Goal: Transaction & Acquisition: Purchase product/service

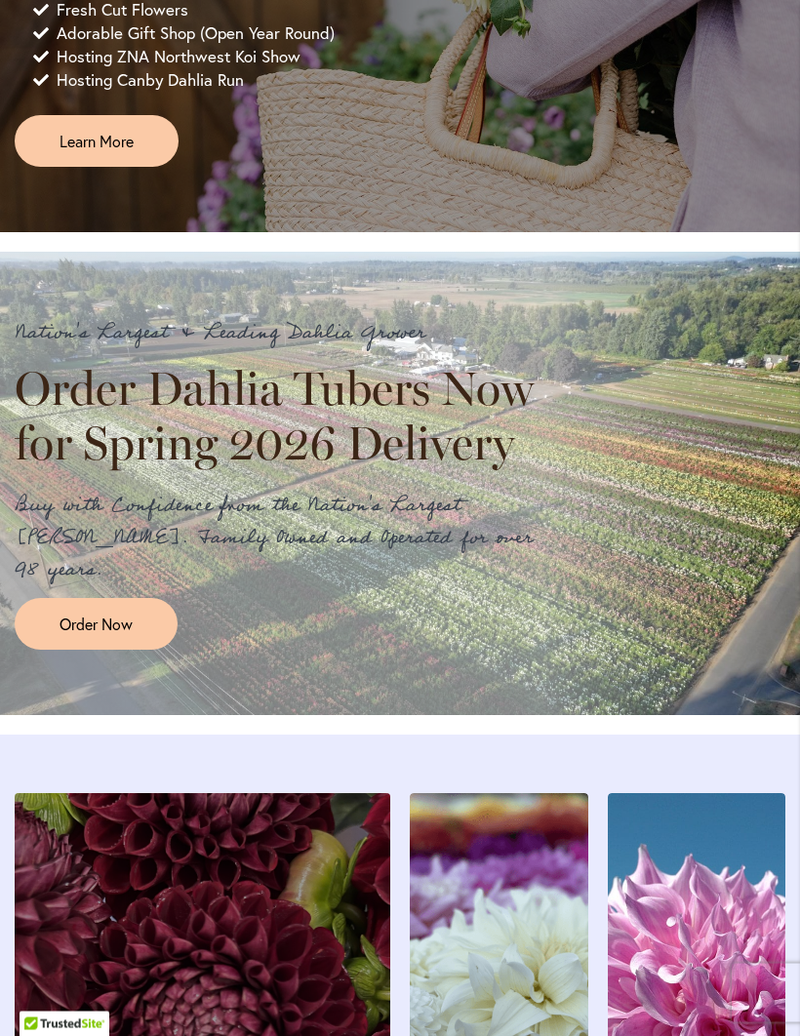
scroll to position [1409, 0]
click at [105, 635] on span "Order Now" at bounding box center [95, 623] width 73 height 22
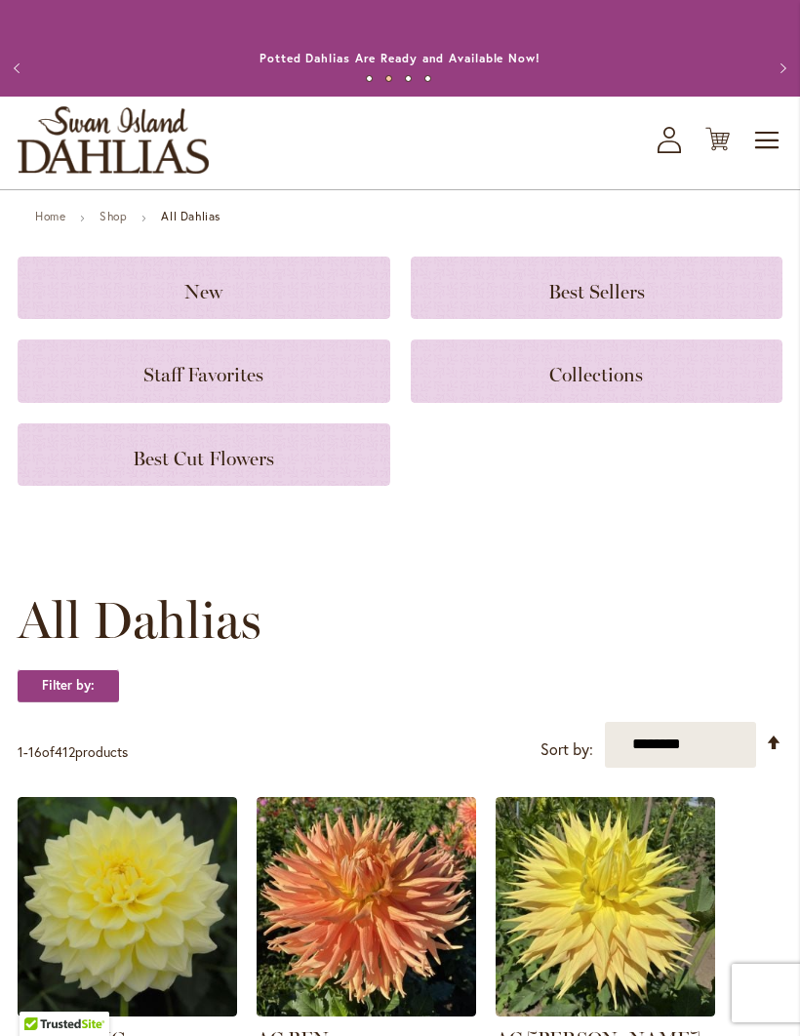
click at [770, 160] on span "Toggle Nav" at bounding box center [767, 140] width 29 height 39
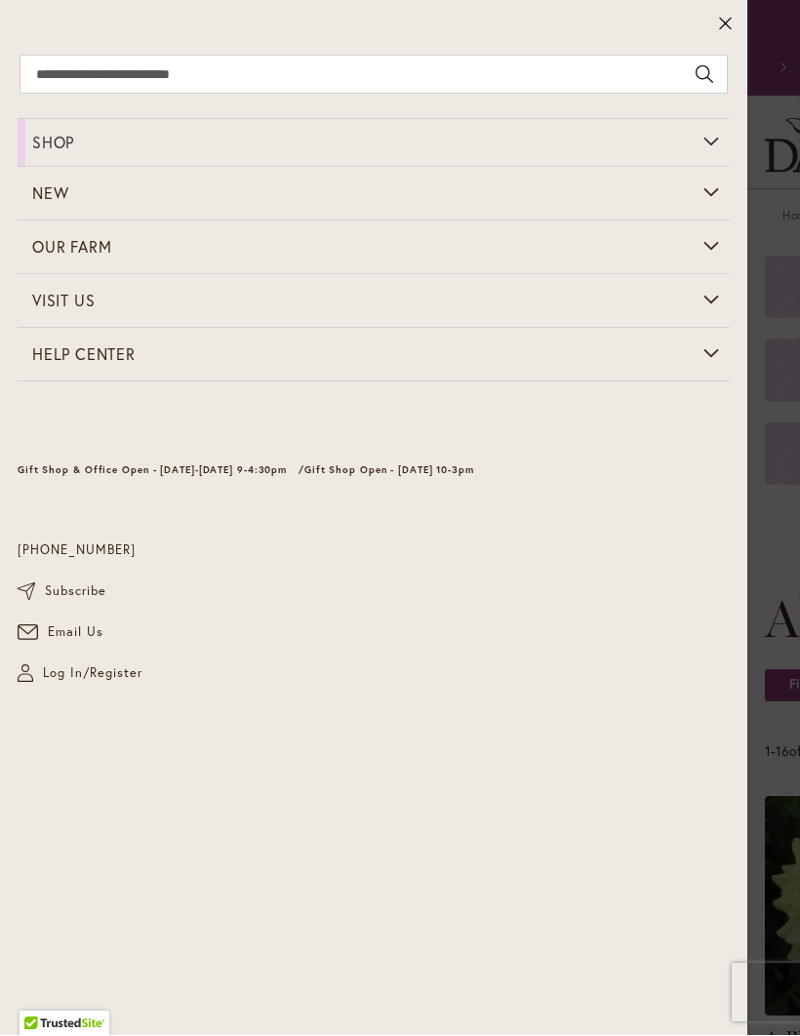
click at [727, 21] on icon at bounding box center [725, 25] width 12 height 12
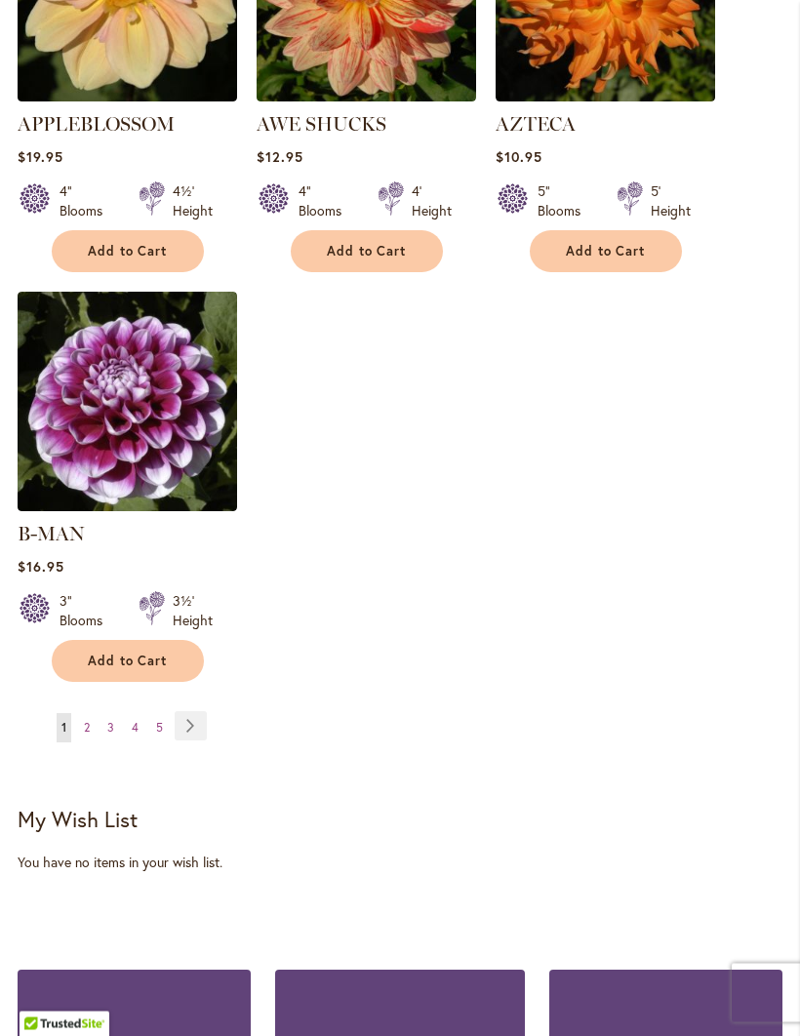
scroll to position [2580, 0]
click at [94, 713] on link "Page 2" at bounding box center [87, 727] width 16 height 29
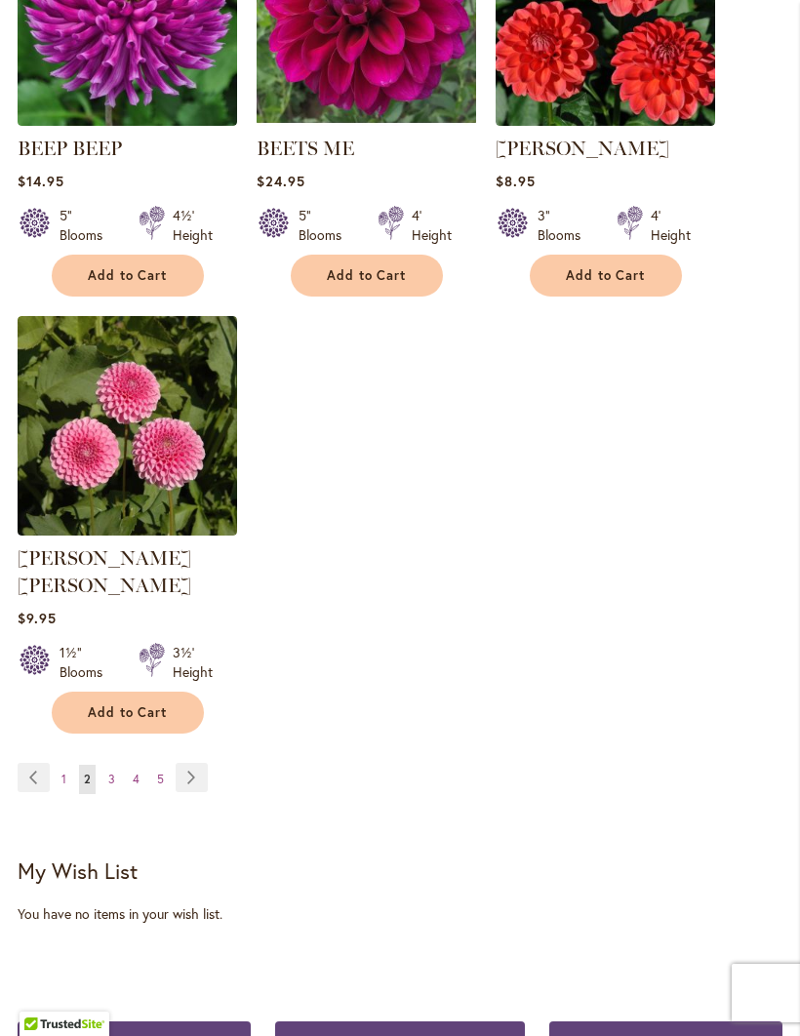
scroll to position [2538, 0]
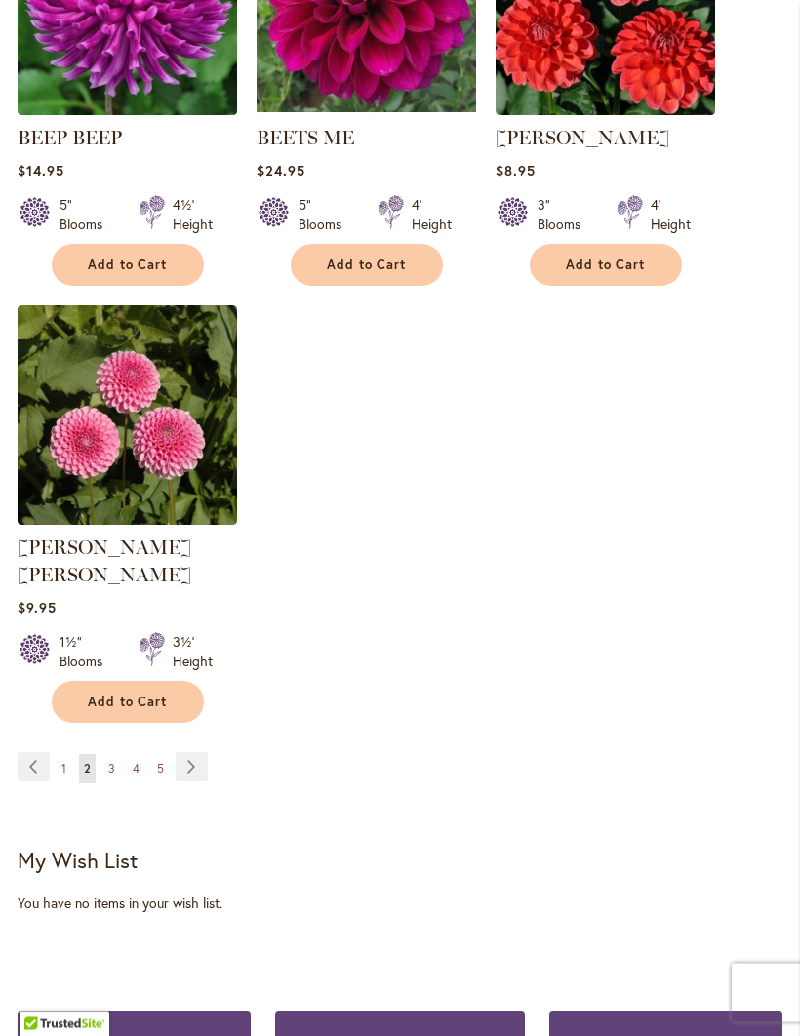
click at [118, 755] on link "Page 3" at bounding box center [111, 769] width 17 height 29
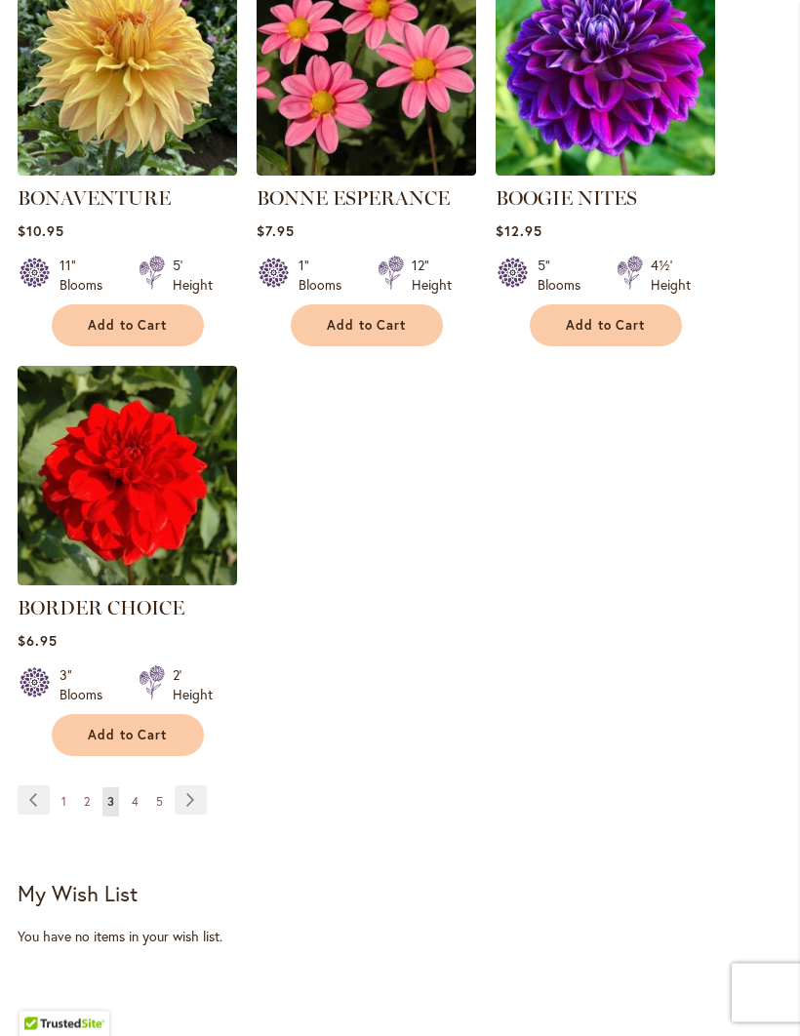
scroll to position [2494, 0]
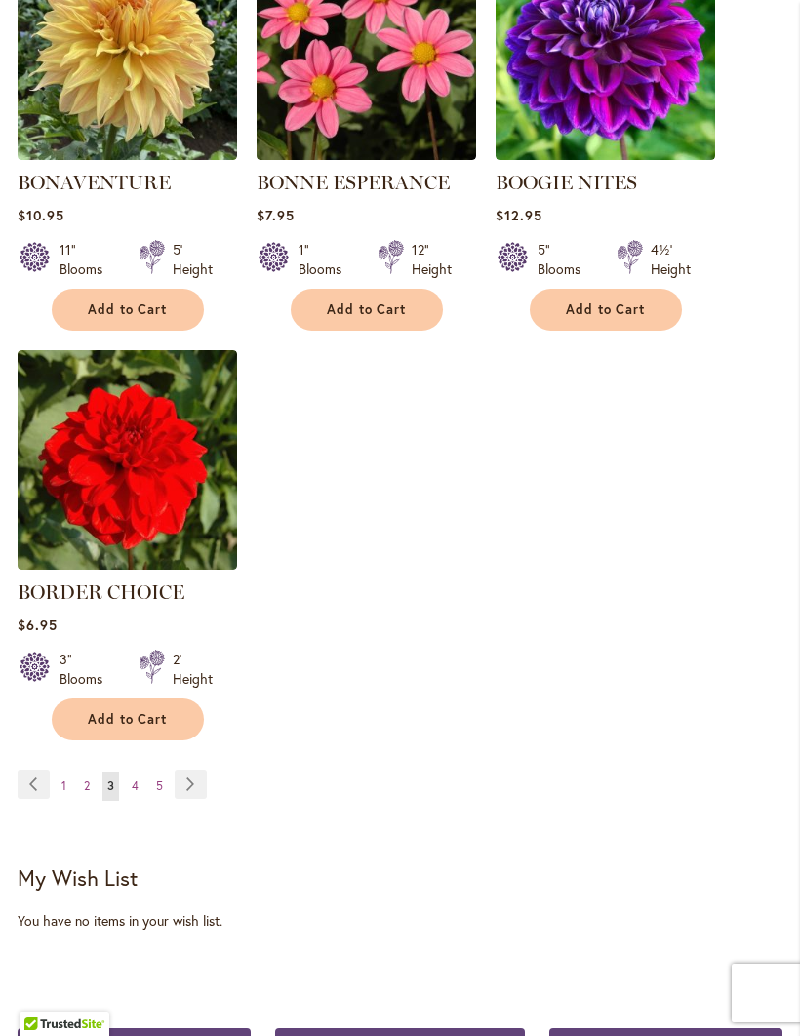
click at [140, 796] on link "Page 4" at bounding box center [135, 785] width 17 height 29
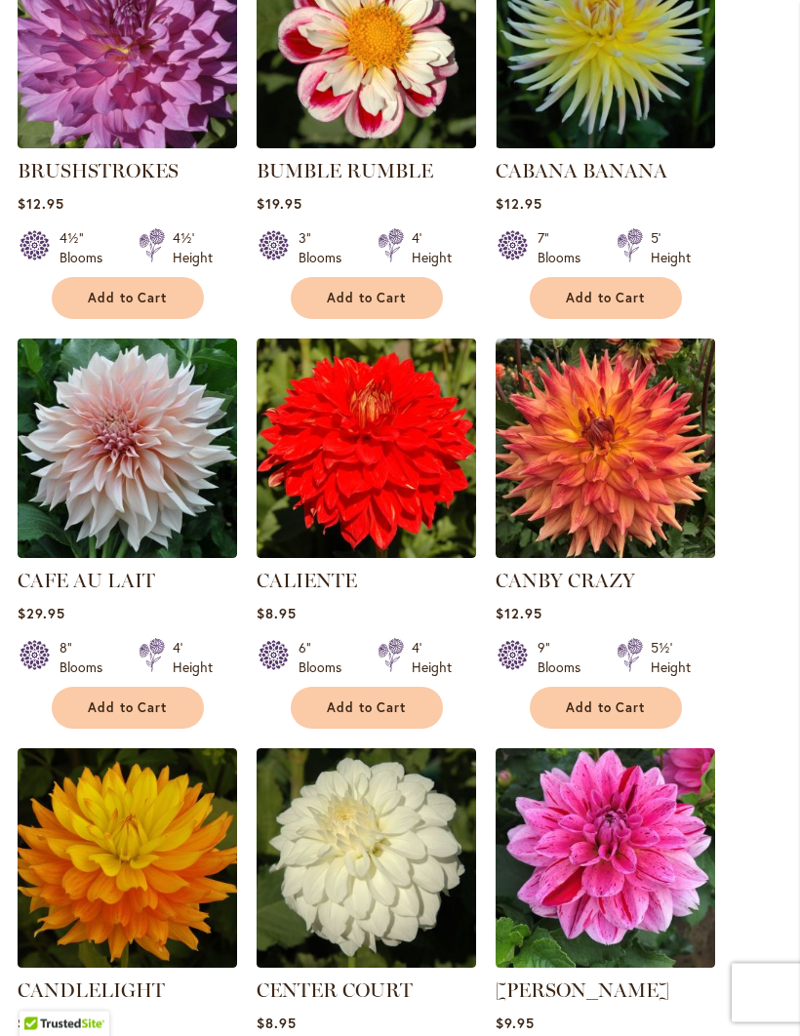
scroll to position [1715, 0]
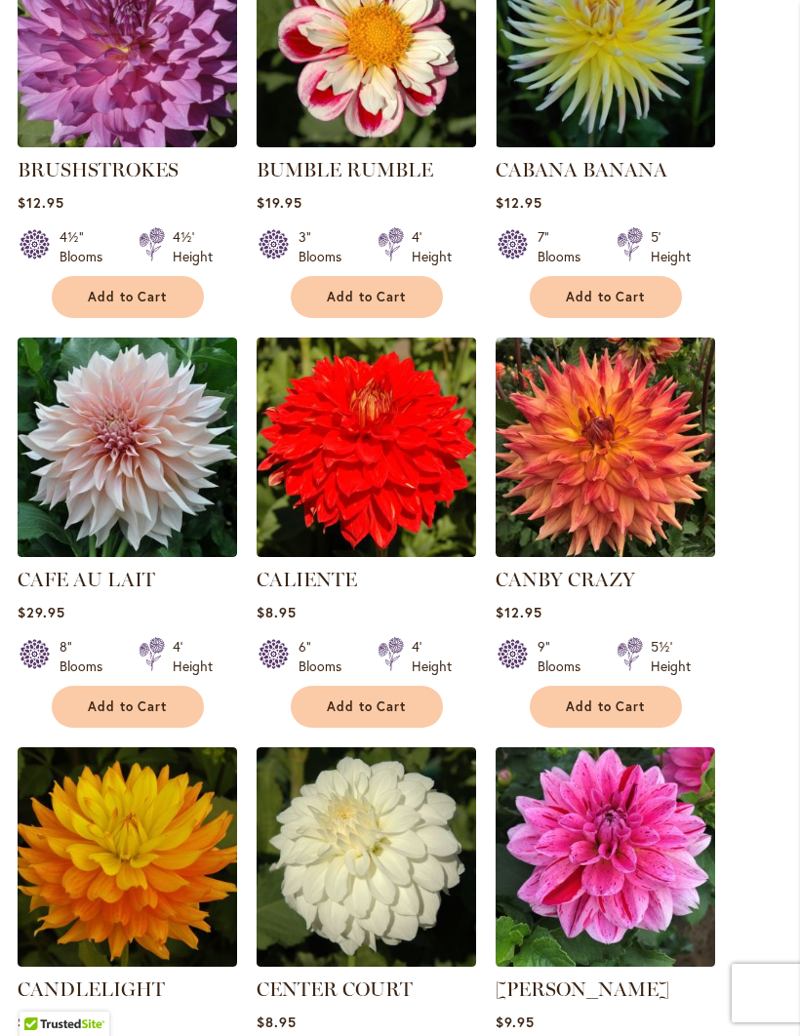
click at [125, 715] on span "Add to Cart" at bounding box center [128, 706] width 80 height 17
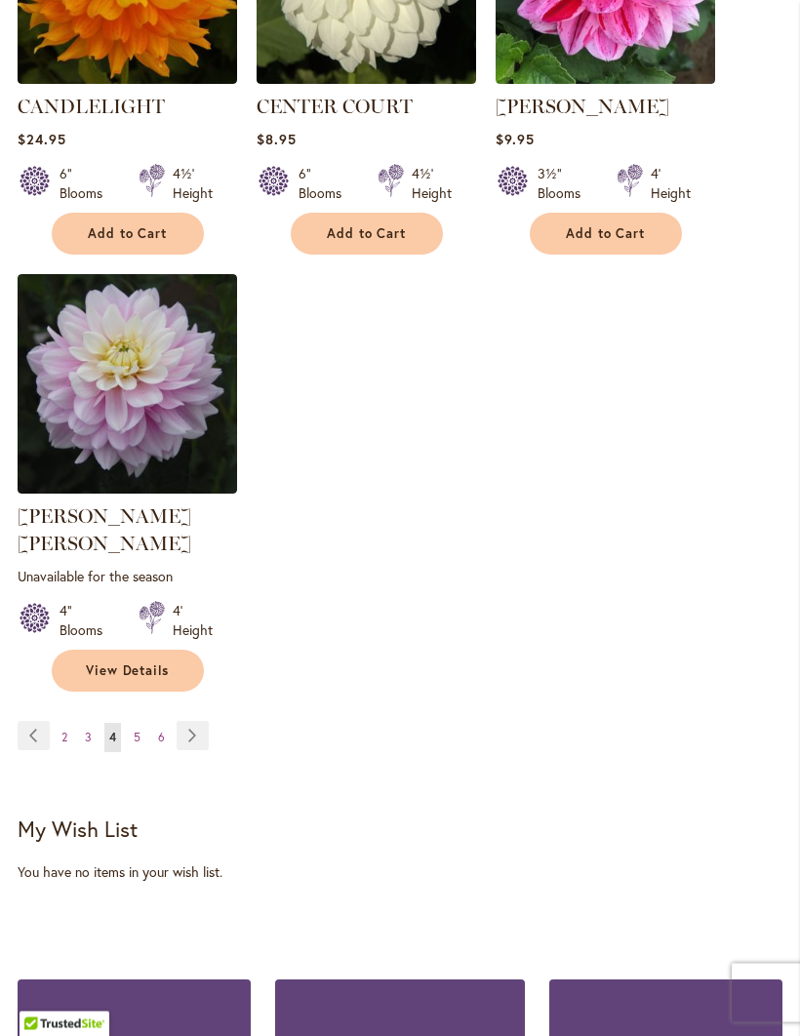
scroll to position [2659, 0]
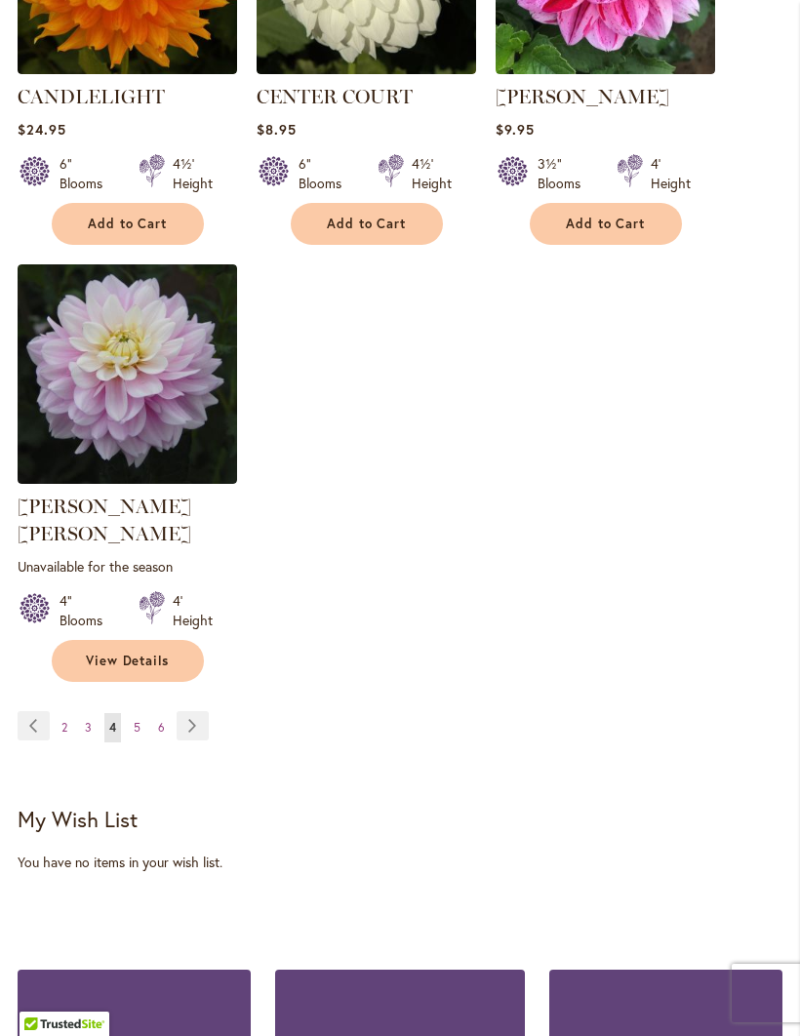
click at [143, 713] on link "Page 5" at bounding box center [137, 727] width 17 height 29
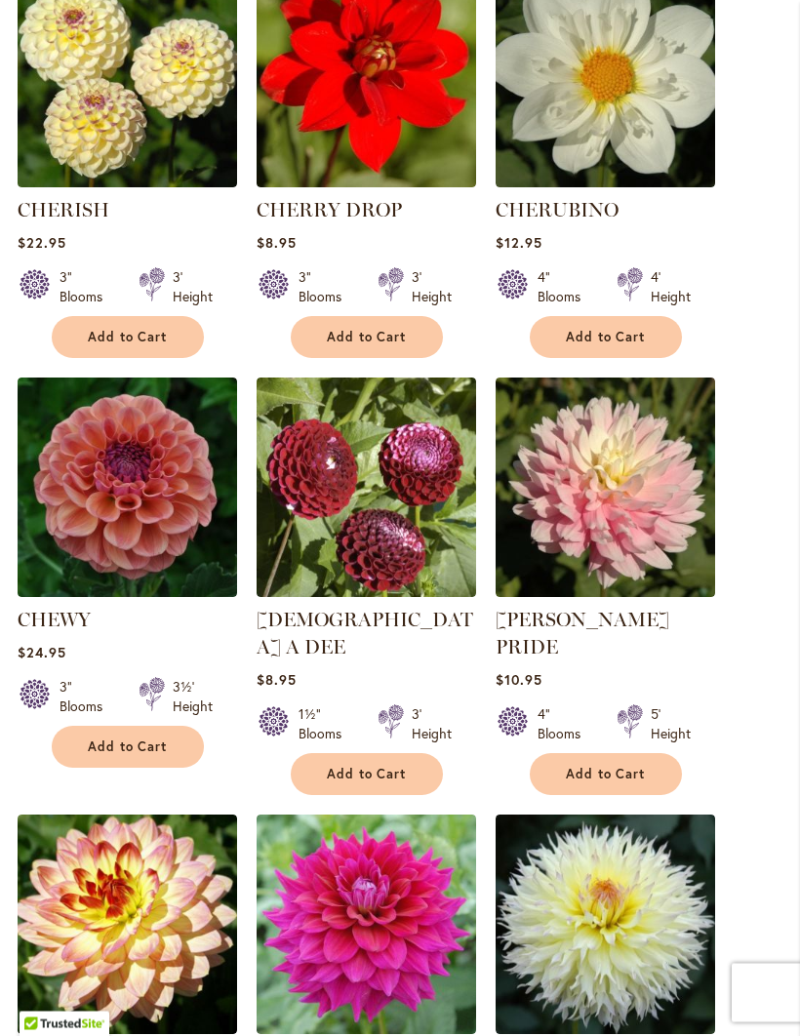
scroll to position [1249, 0]
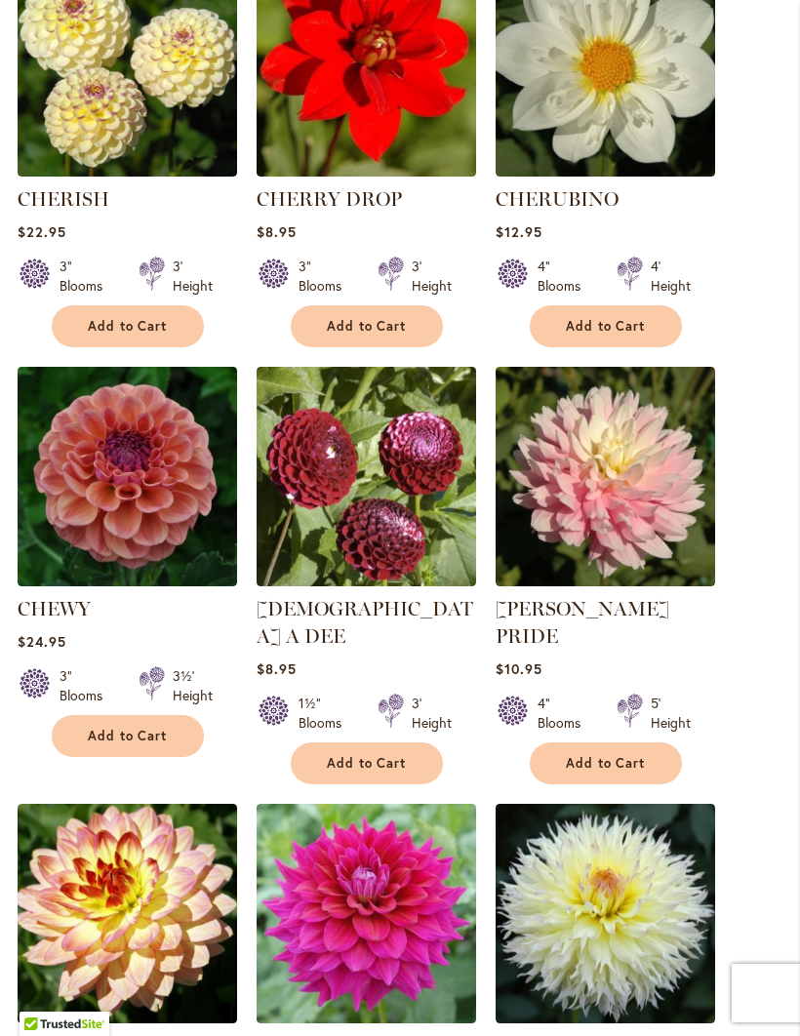
click at [611, 757] on span "Add to Cart" at bounding box center [606, 763] width 80 height 17
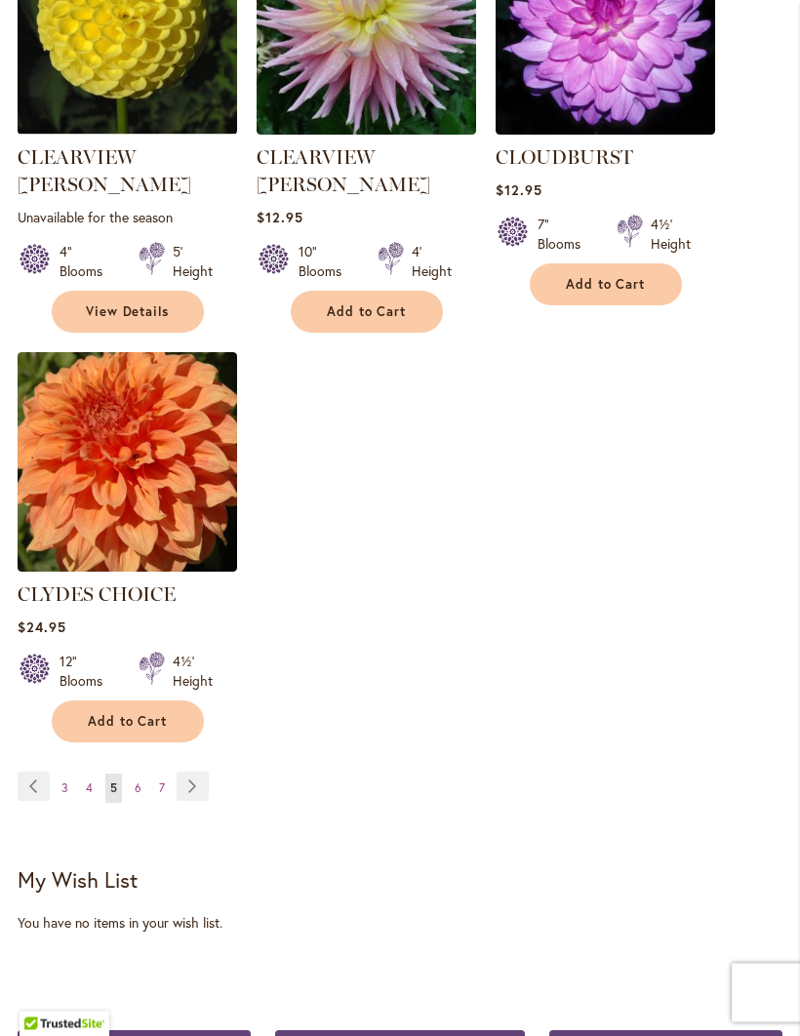
scroll to position [2599, 0]
click at [142, 773] on link "Page 6" at bounding box center [138, 787] width 17 height 29
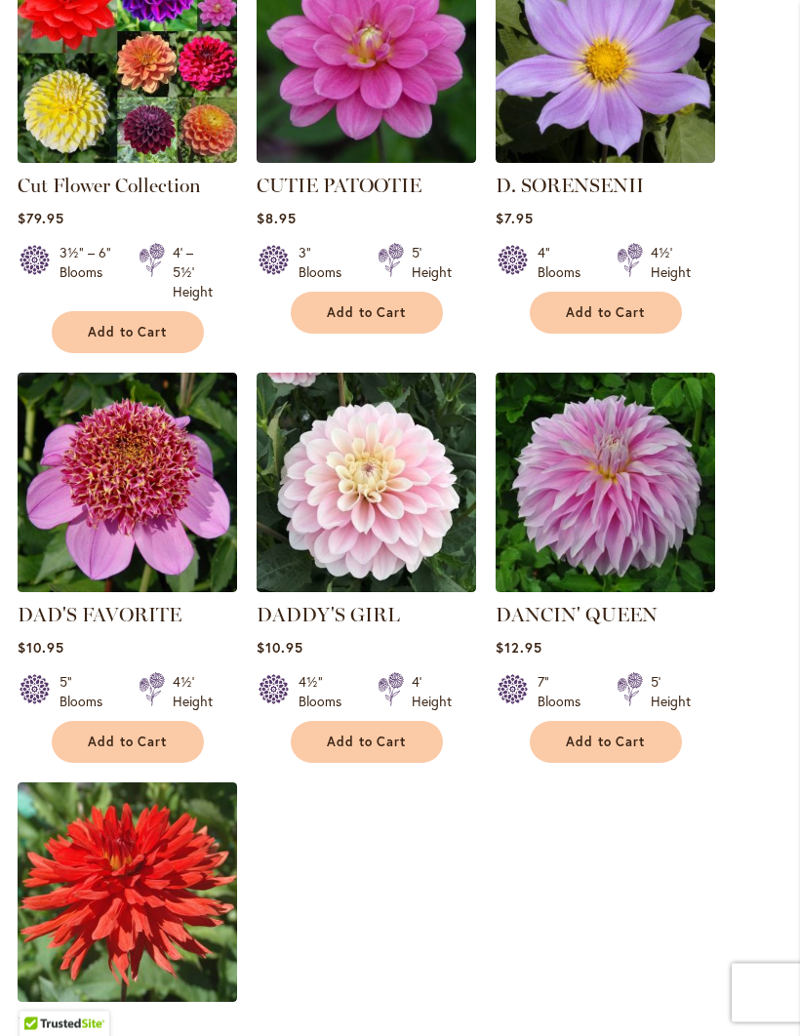
scroll to position [2136, 0]
click at [365, 733] on span "Add to Cart" at bounding box center [367, 741] width 80 height 17
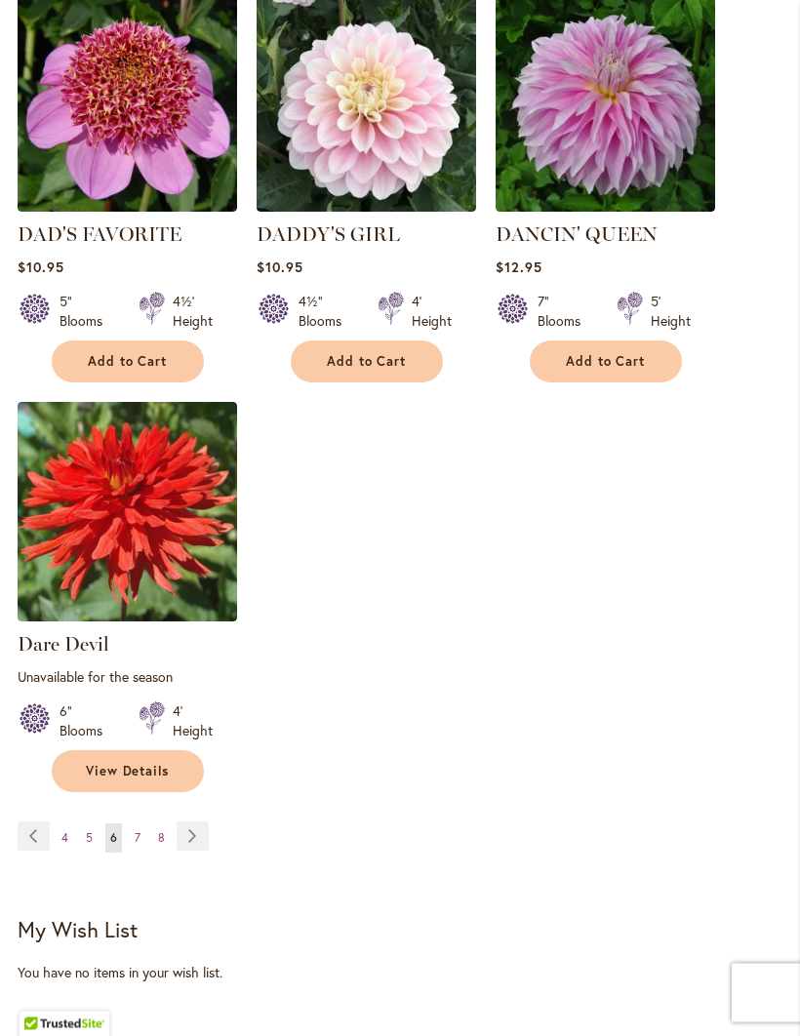
scroll to position [2568, 0]
click at [141, 823] on link "Page 7" at bounding box center [138, 837] width 16 height 29
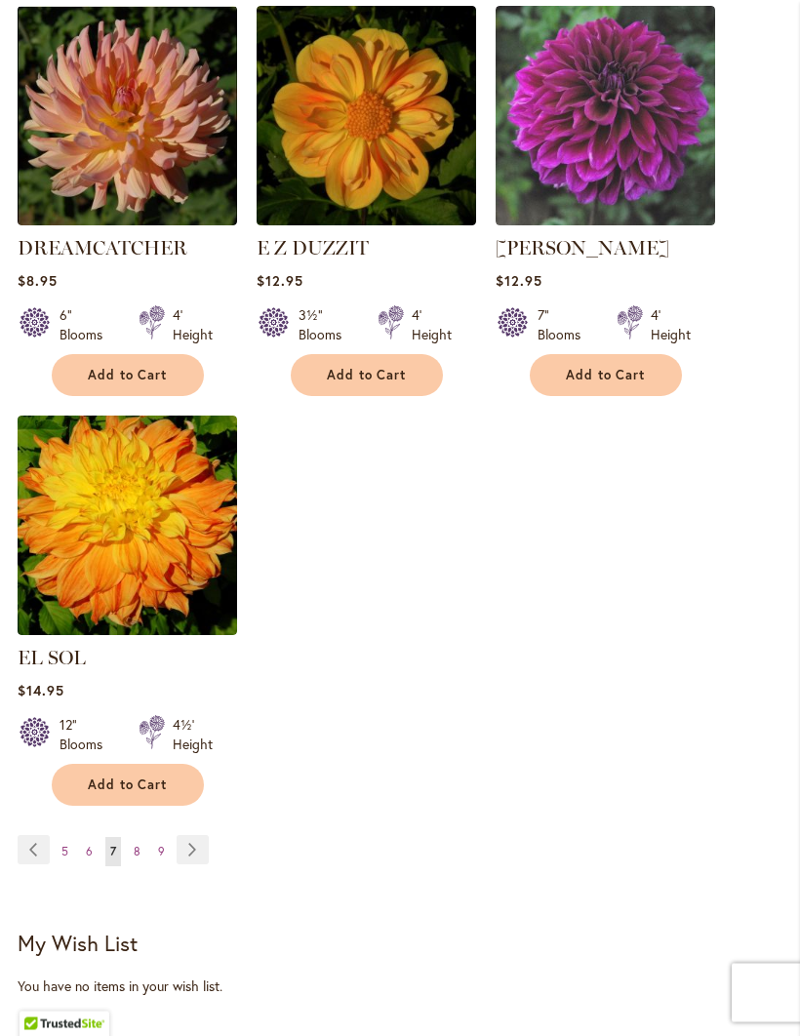
scroll to position [2459, 0]
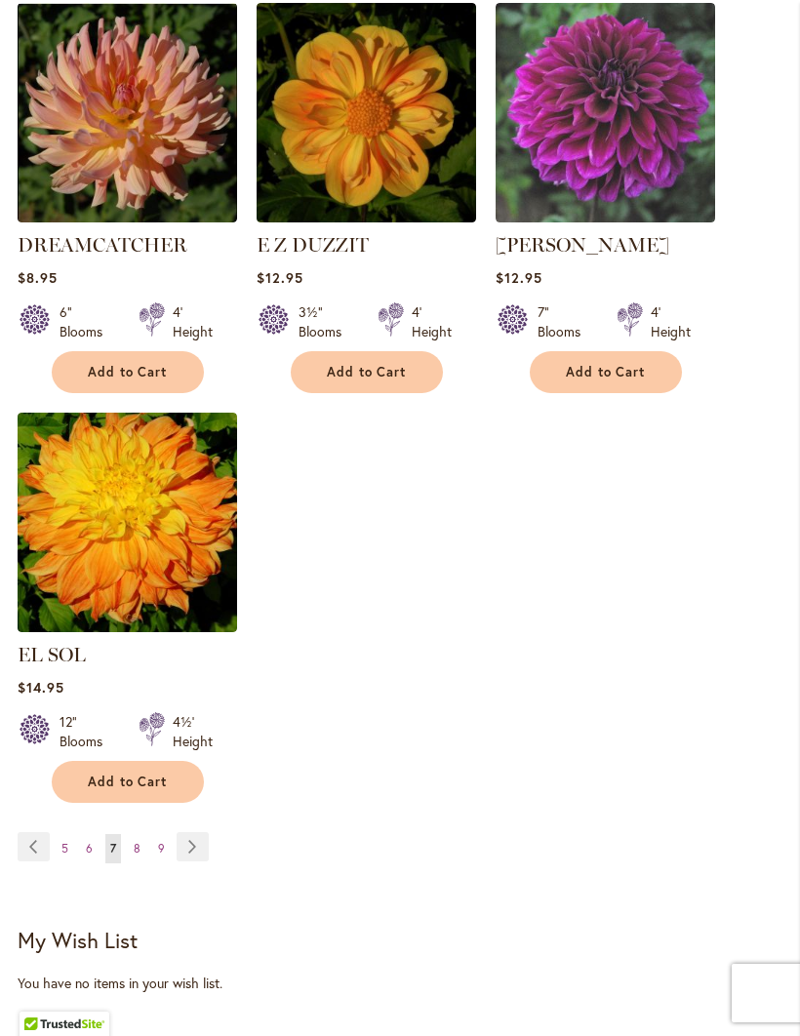
click at [144, 836] on link "Page 8" at bounding box center [137, 848] width 17 height 29
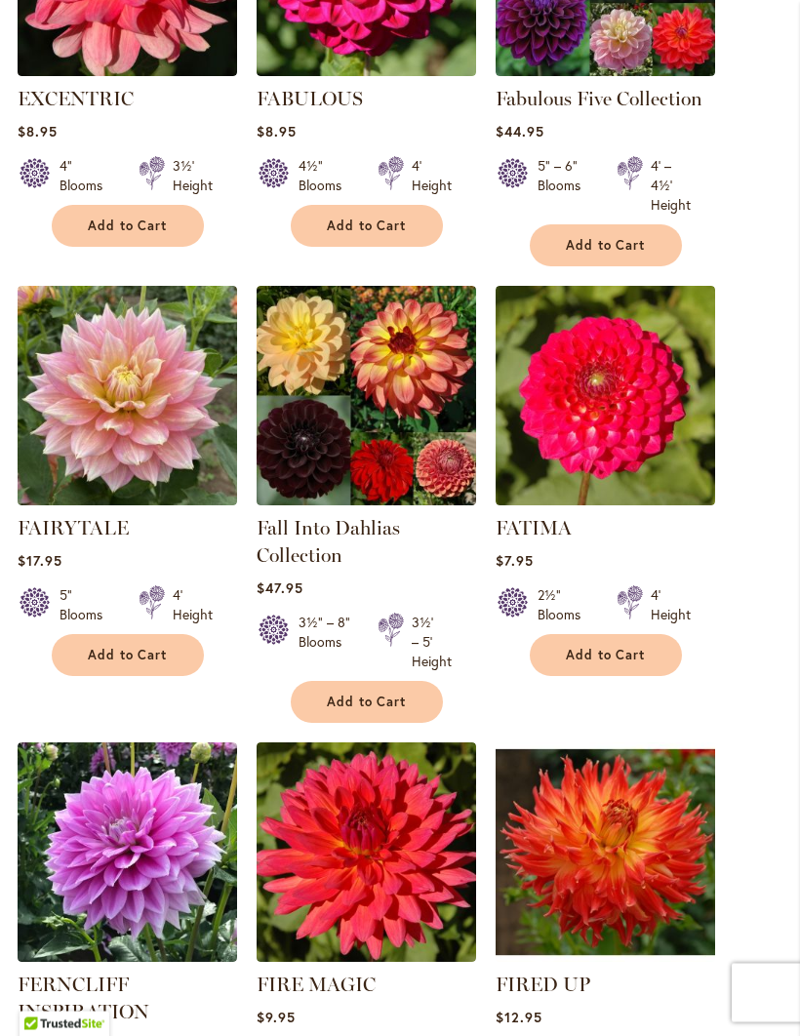
scroll to position [1759, 0]
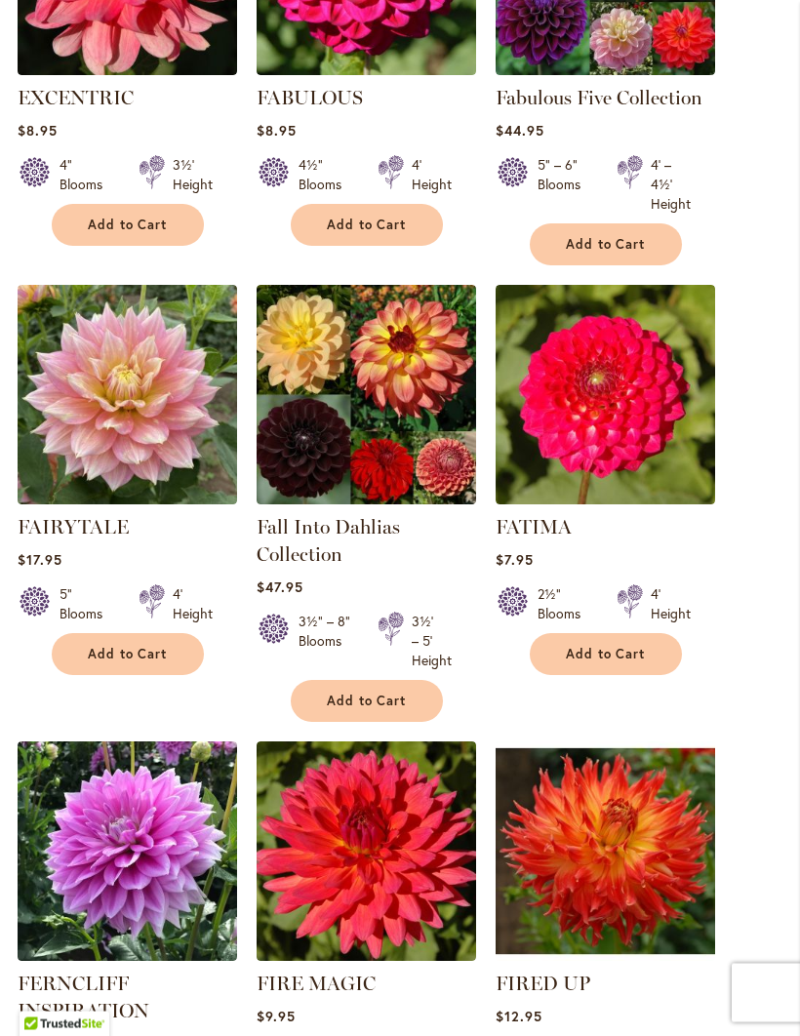
click at [127, 663] on span "Add to Cart" at bounding box center [128, 655] width 80 height 17
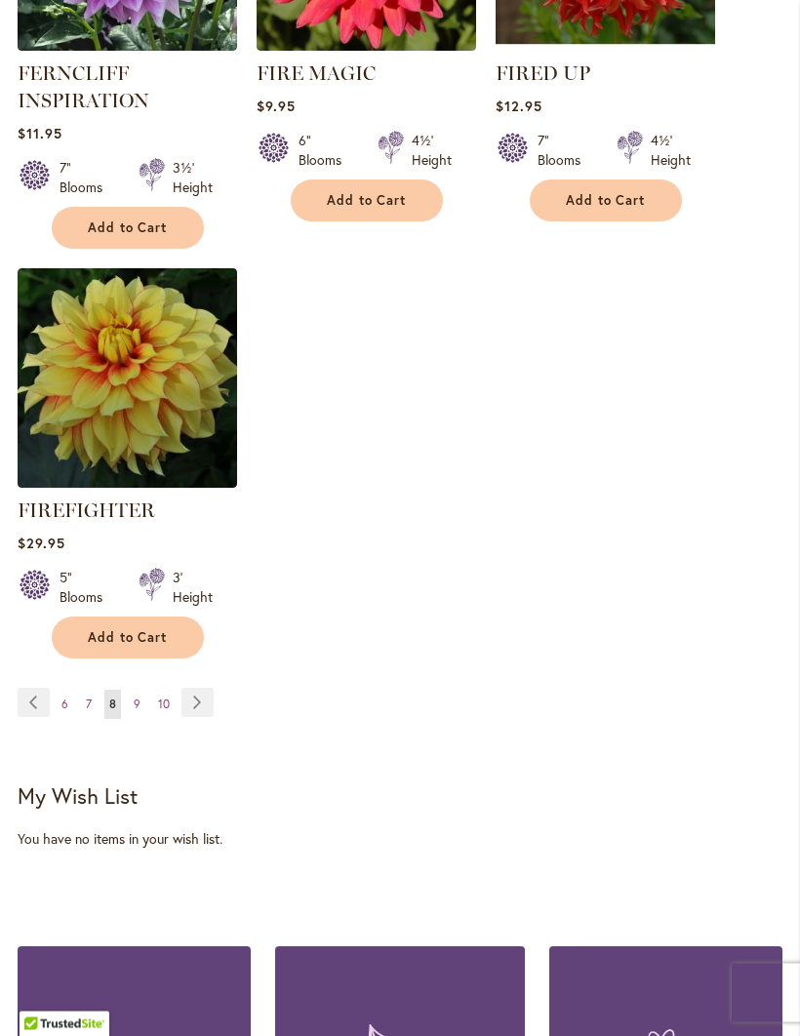
scroll to position [2722, 0]
click at [143, 707] on link "Page 9" at bounding box center [137, 703] width 17 height 29
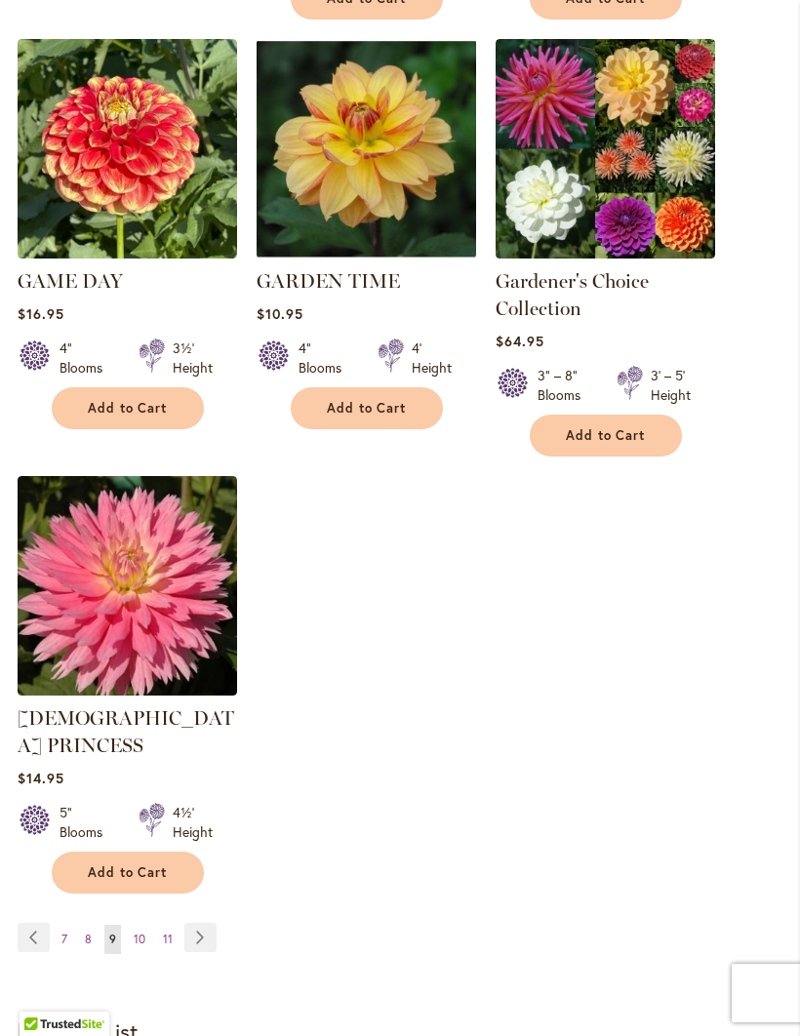
scroll to position [2484, 0]
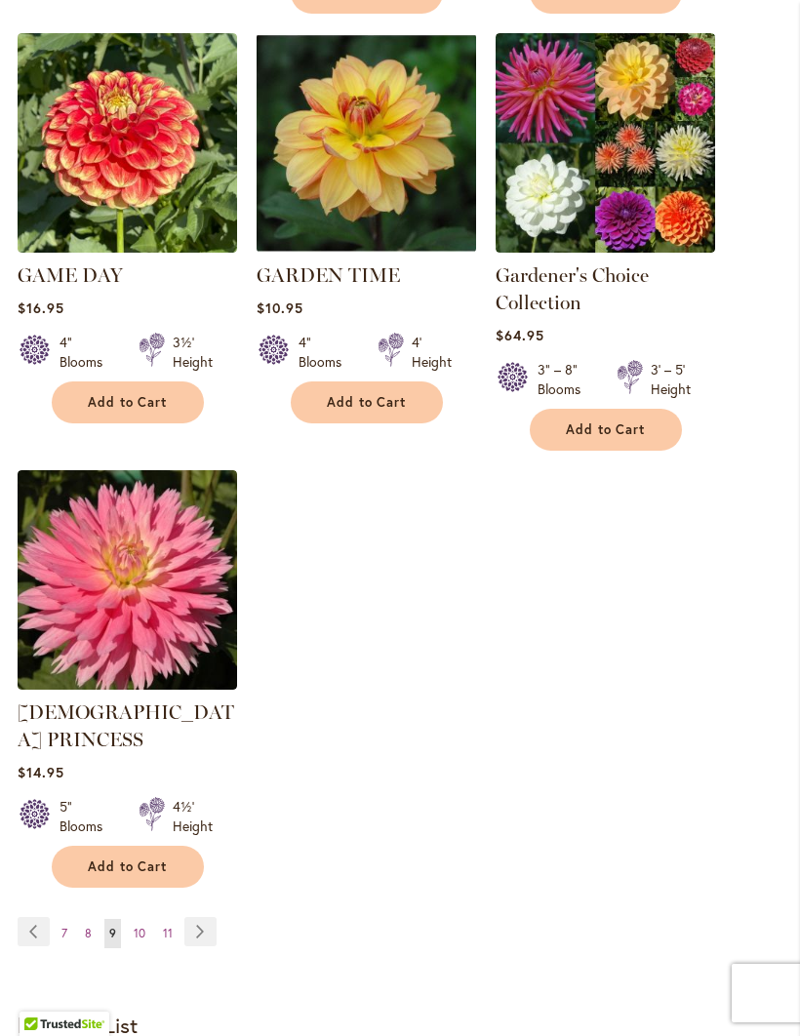
click at [149, 919] on link "Page 10" at bounding box center [139, 933] width 21 height 29
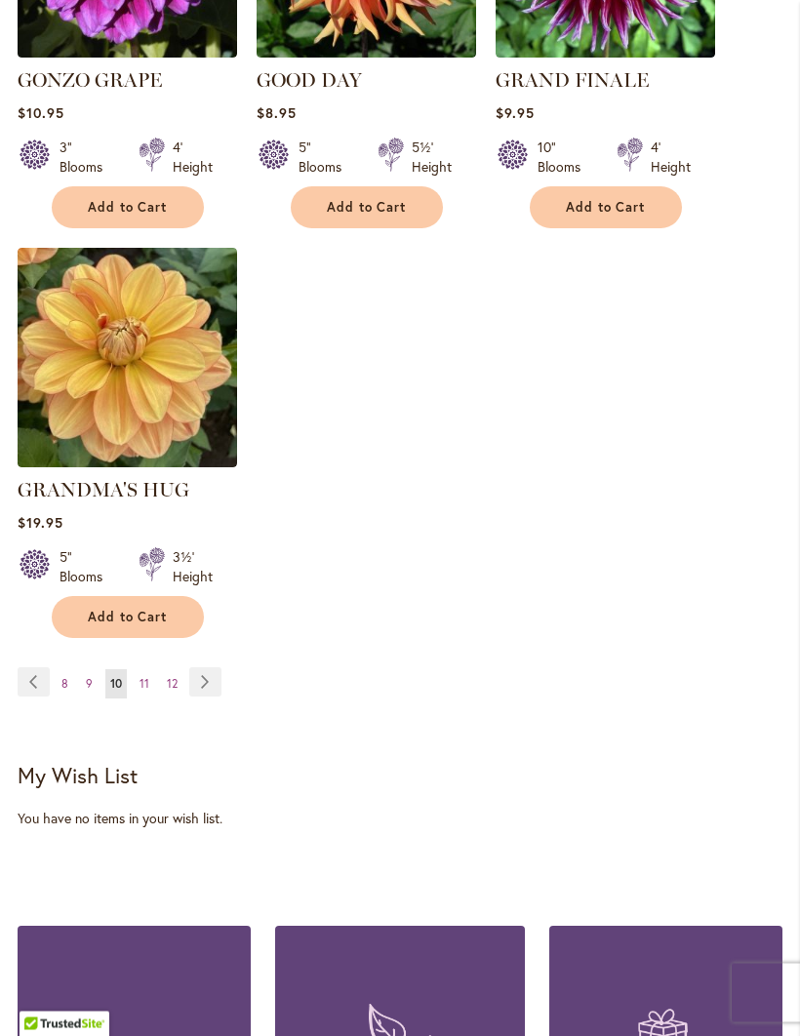
scroll to position [2624, 0]
click at [153, 674] on link "Page 11" at bounding box center [145, 683] width 20 height 29
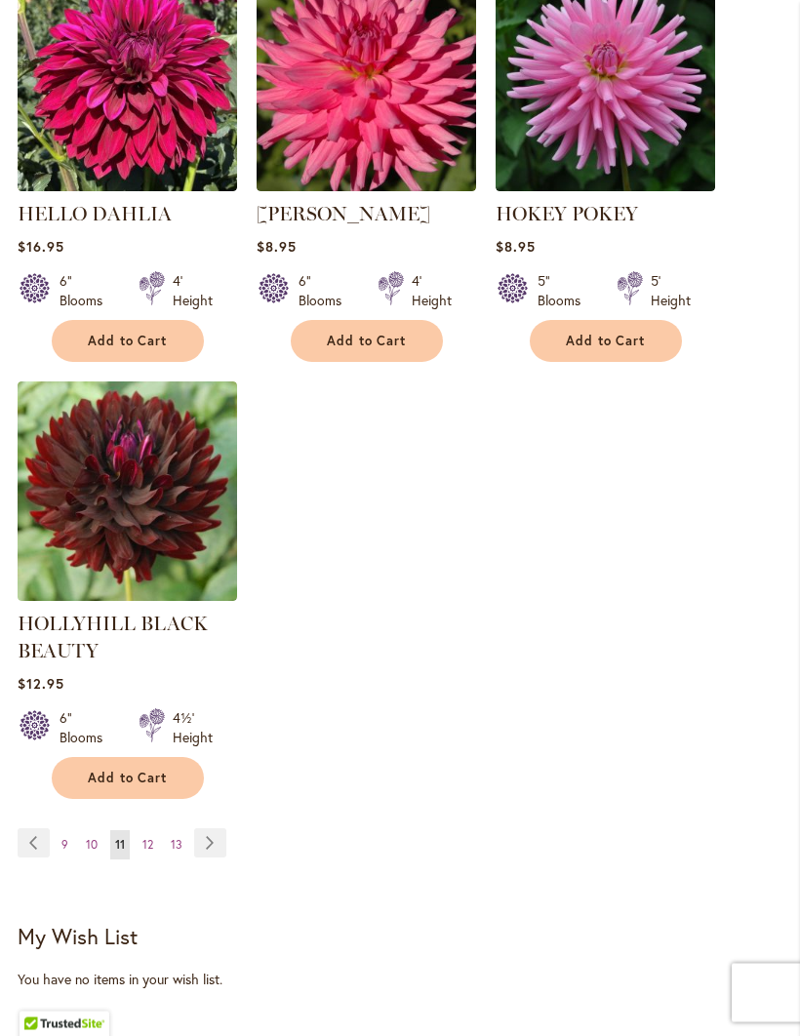
scroll to position [2539, 0]
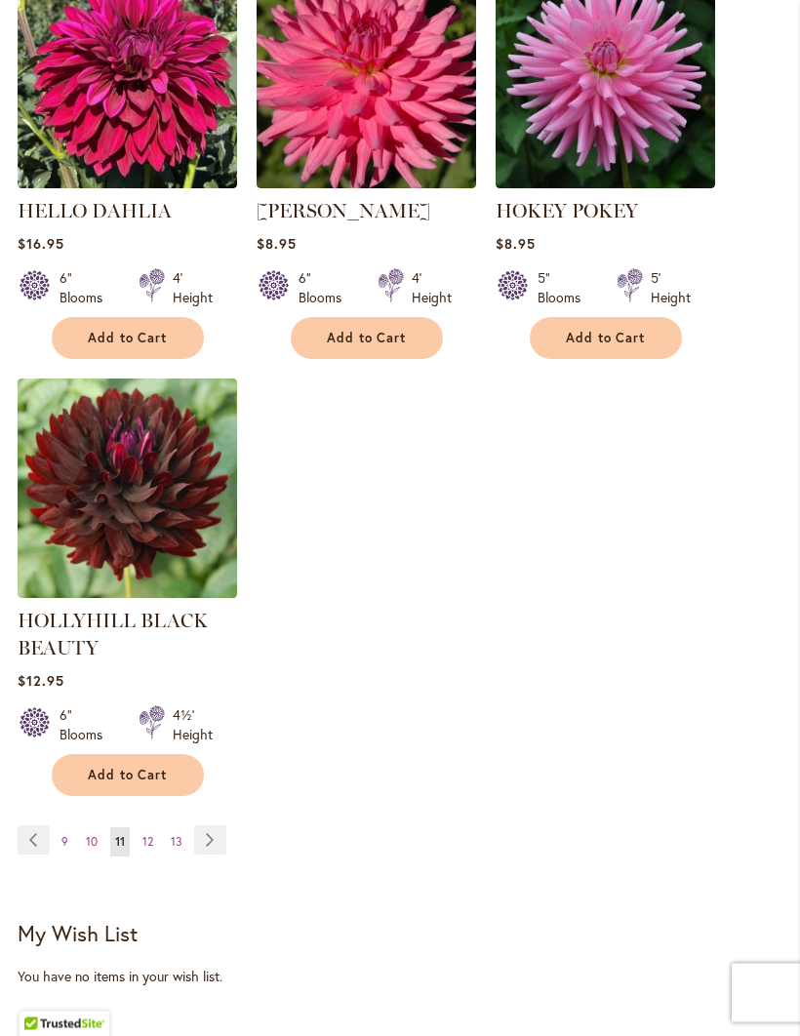
click at [154, 857] on link "Page 12" at bounding box center [147, 842] width 20 height 29
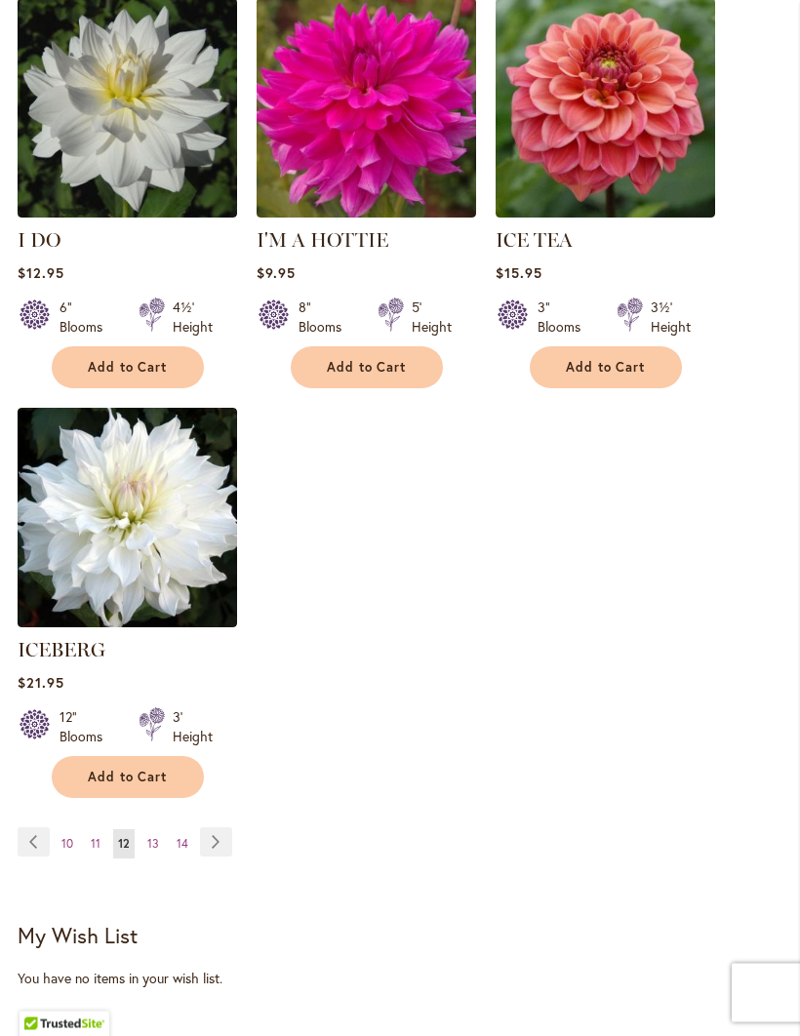
scroll to position [2466, 0]
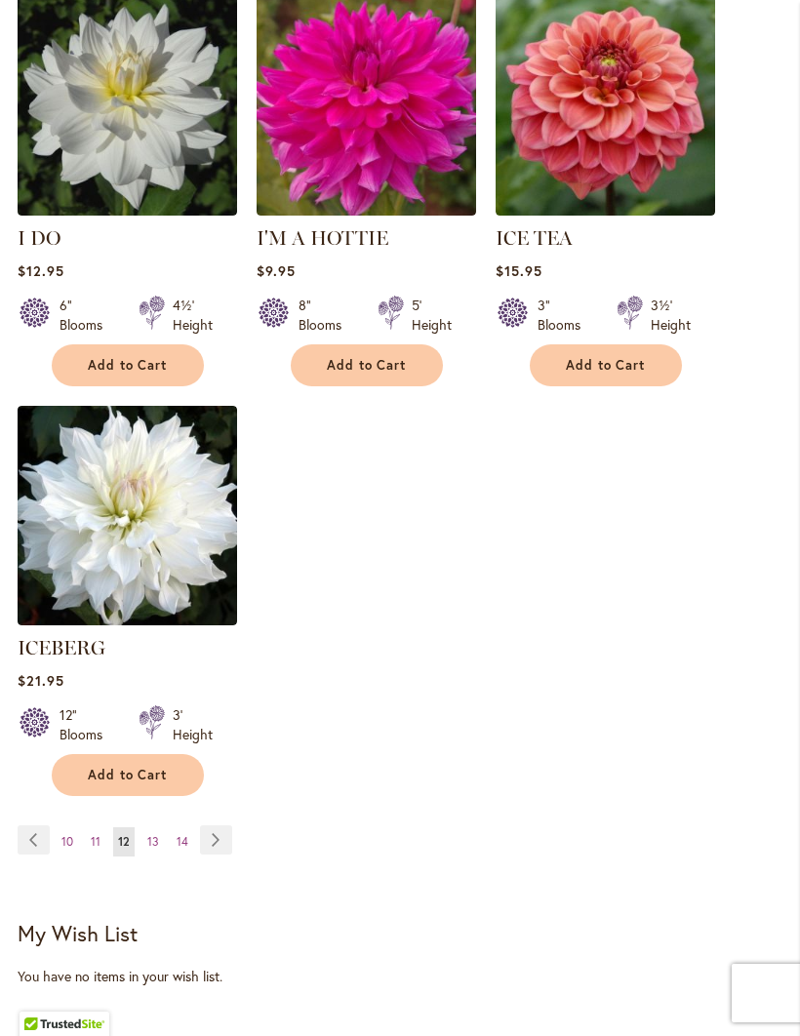
click at [161, 827] on link "Page 13" at bounding box center [152, 841] width 21 height 29
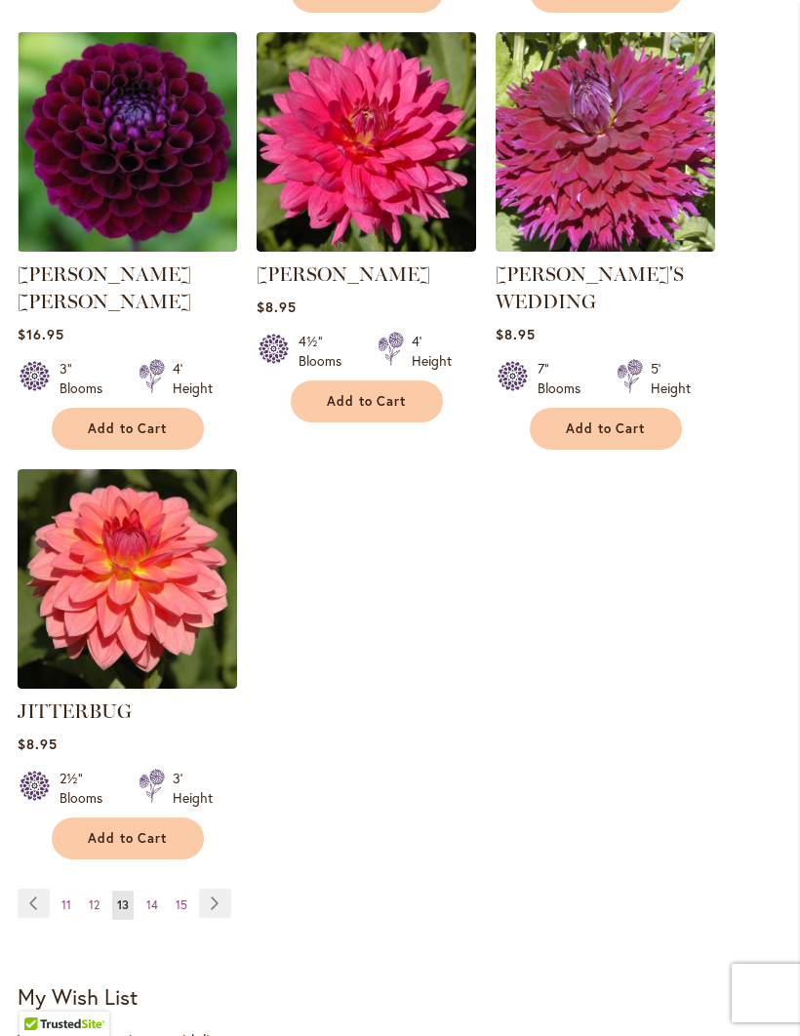
scroll to position [2459, 0]
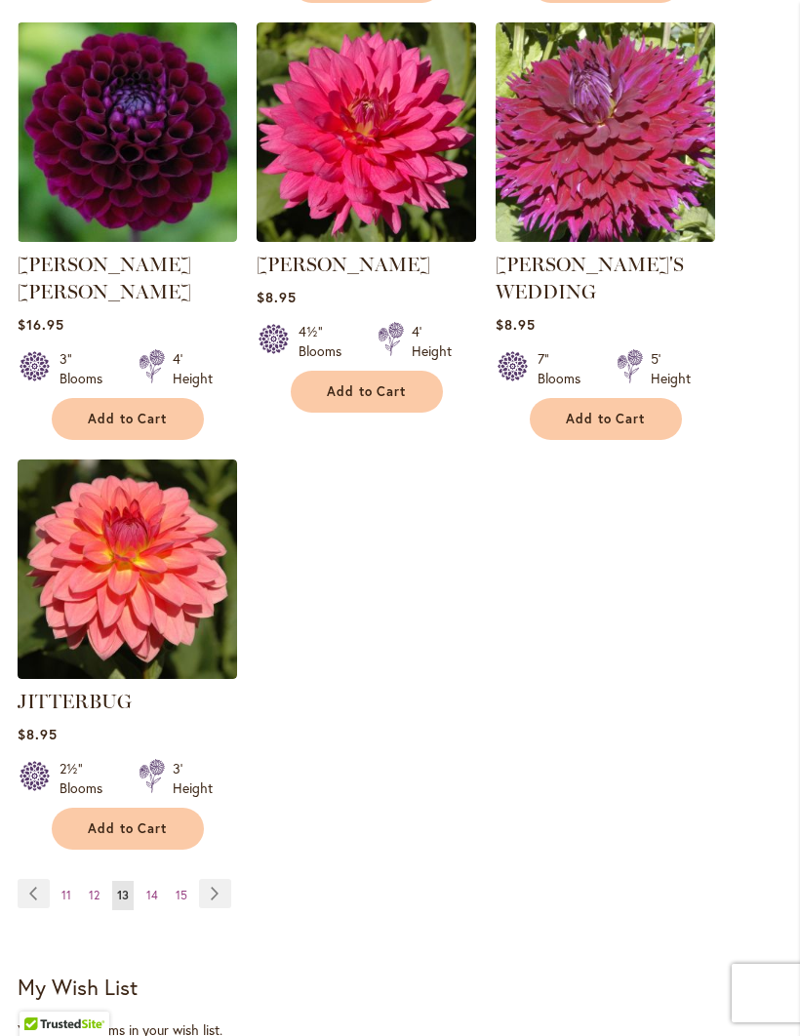
click at [160, 881] on link "Page 14" at bounding box center [151, 895] width 21 height 29
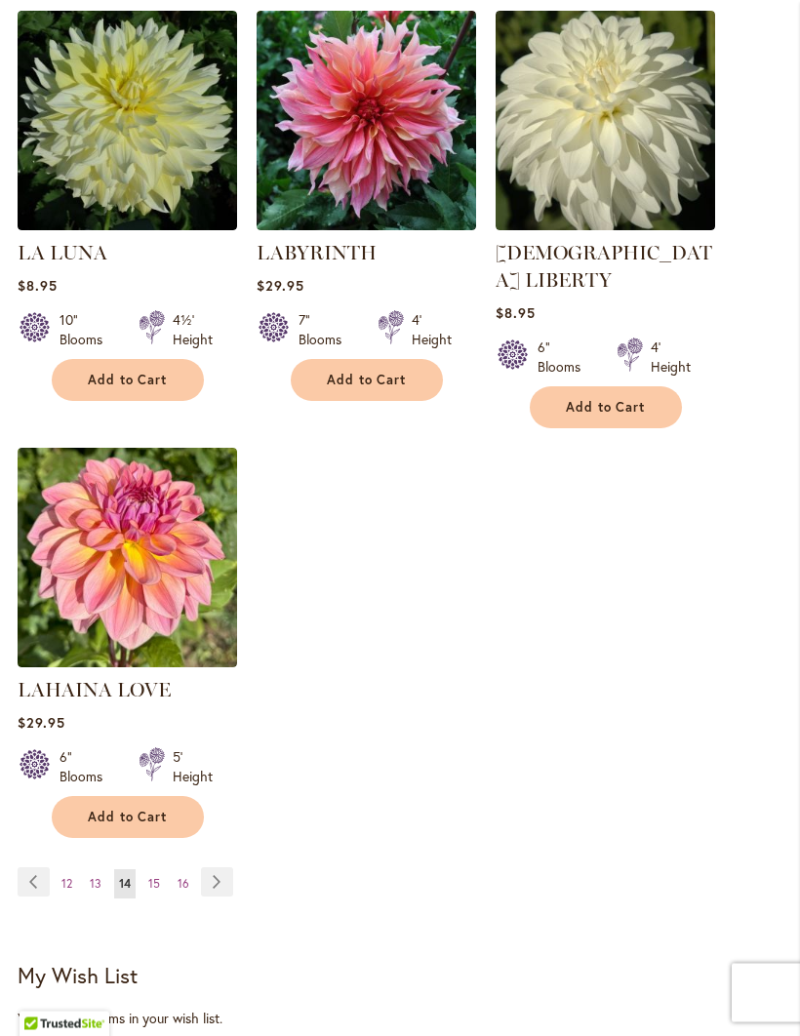
scroll to position [2424, 0]
click at [163, 871] on link "Page 15" at bounding box center [153, 883] width 21 height 29
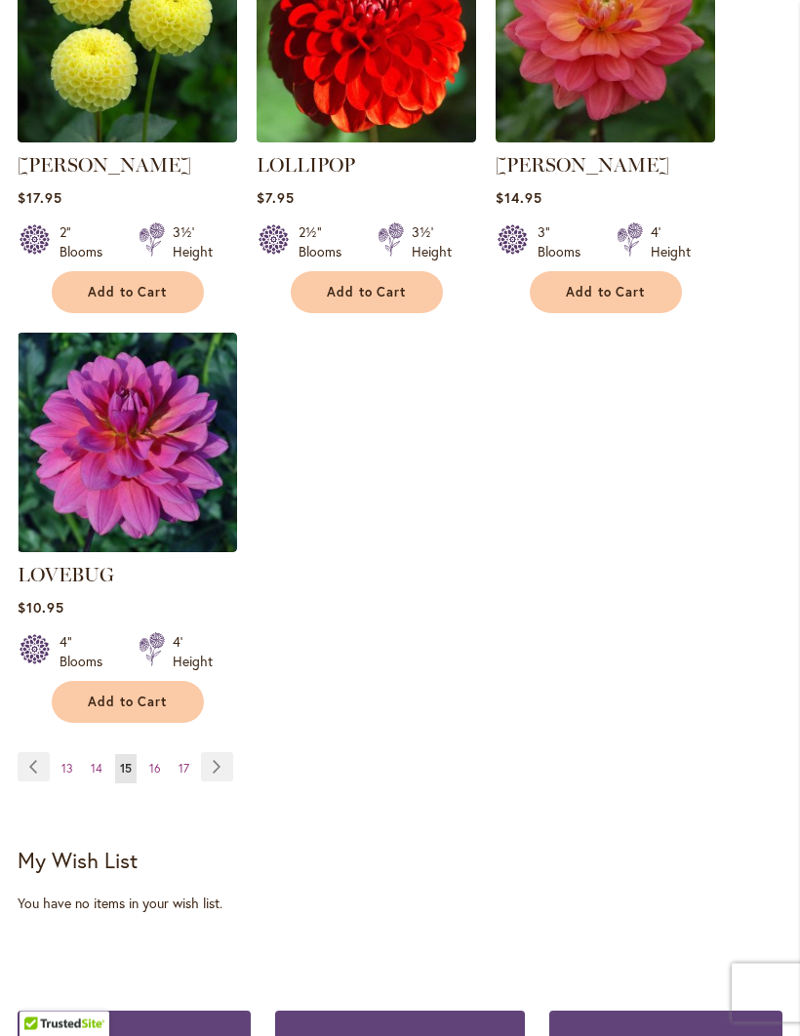
scroll to position [2566, 0]
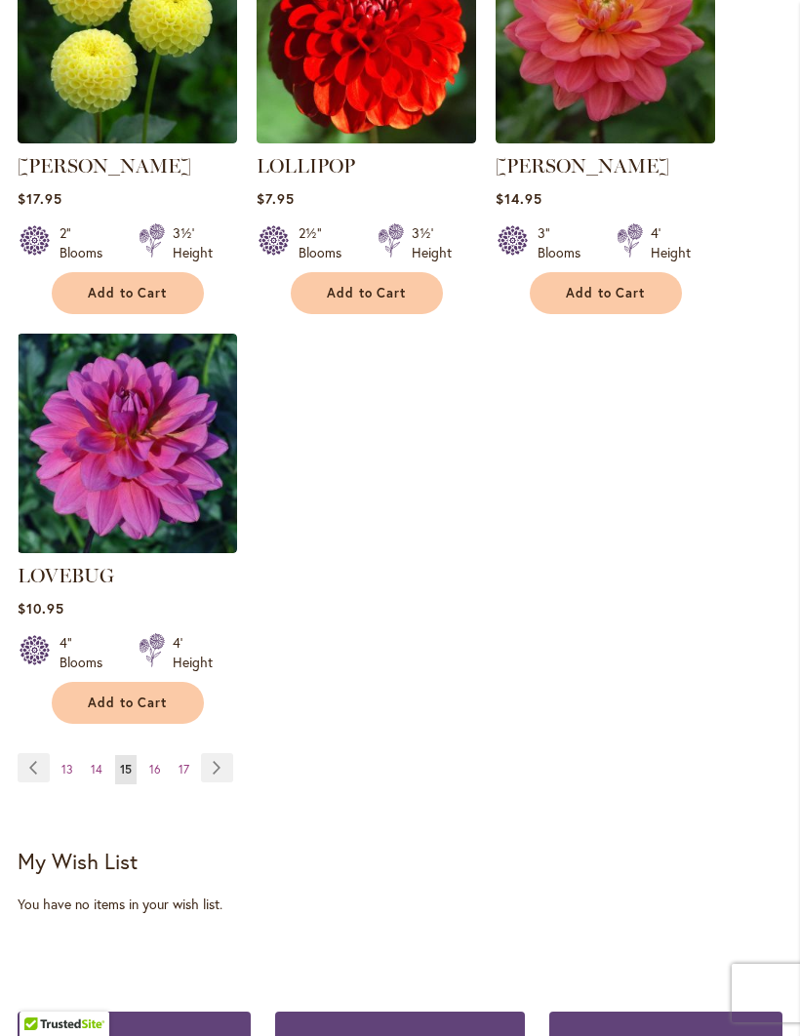
click at [162, 755] on link "Page 16" at bounding box center [154, 769] width 21 height 29
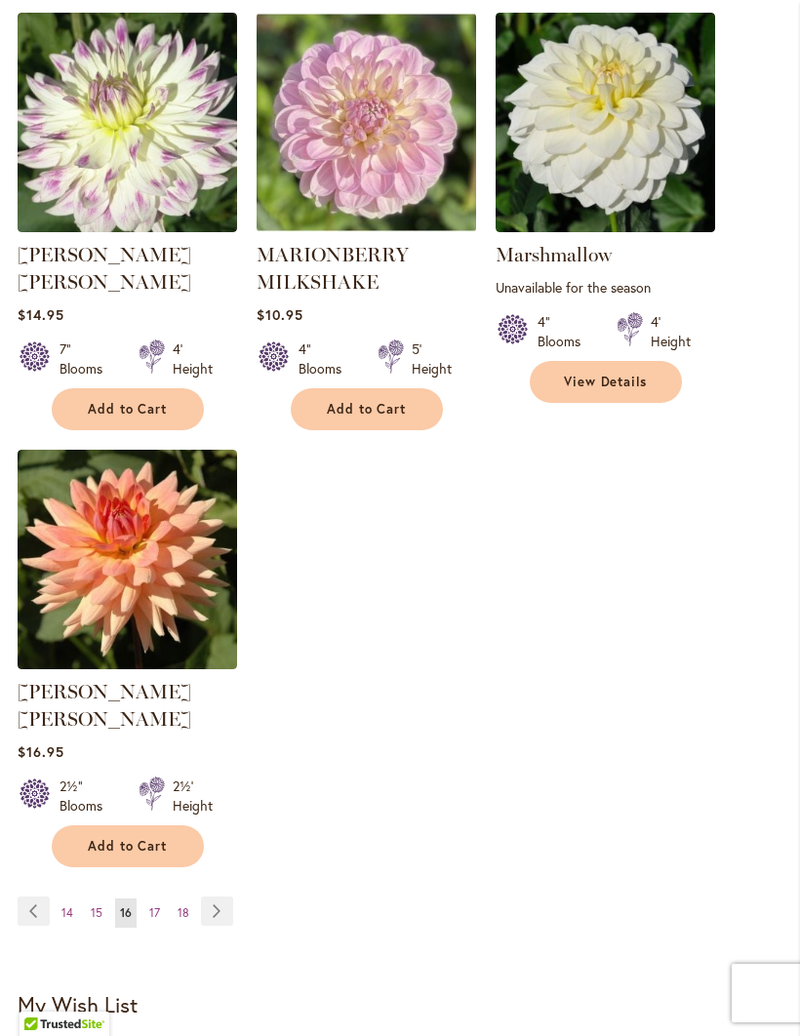
scroll to position [2466, 0]
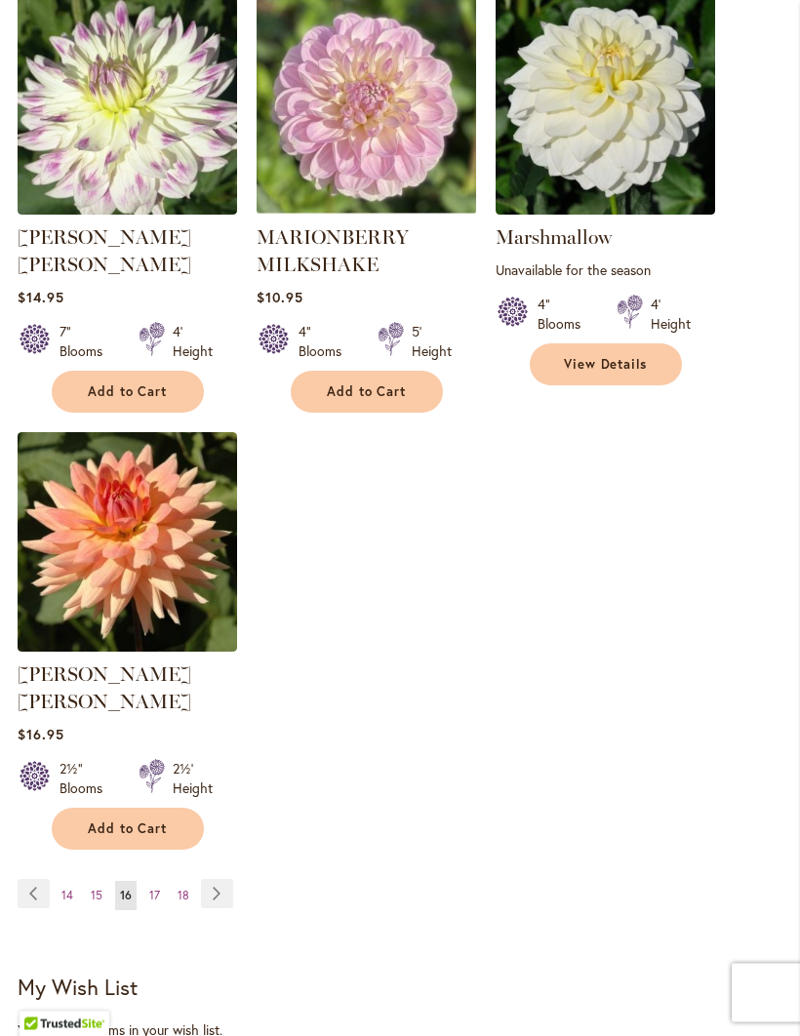
click at [163, 882] on link "Page 17" at bounding box center [154, 896] width 20 height 29
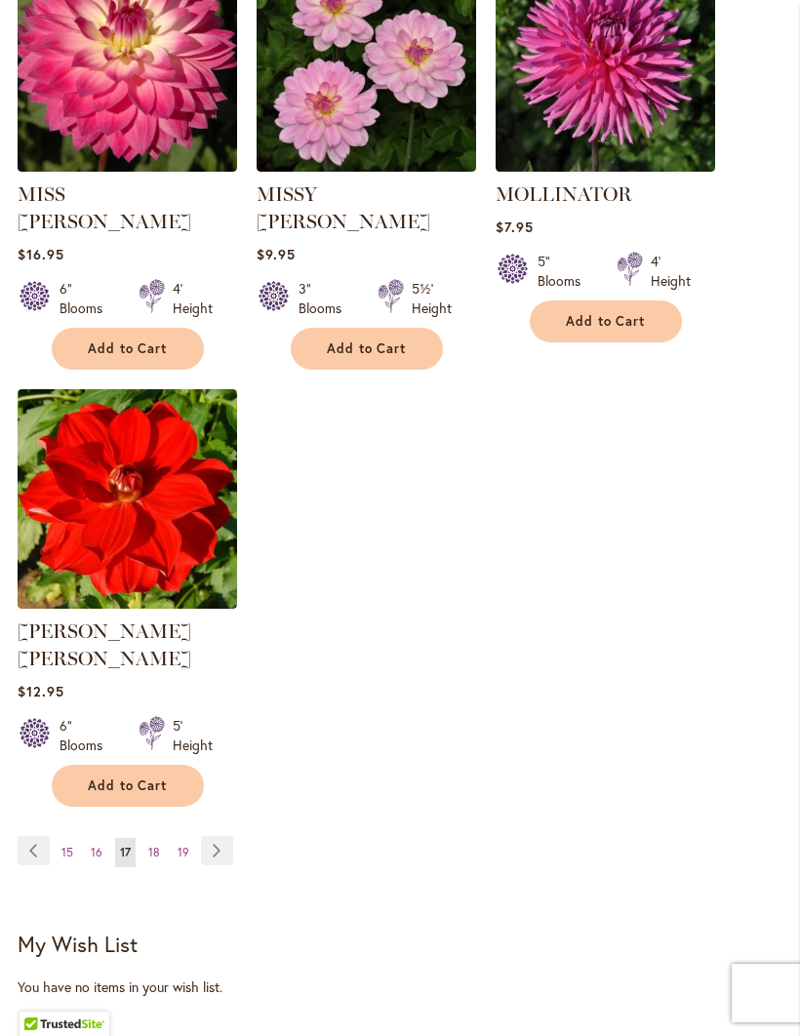
scroll to position [2488, 0]
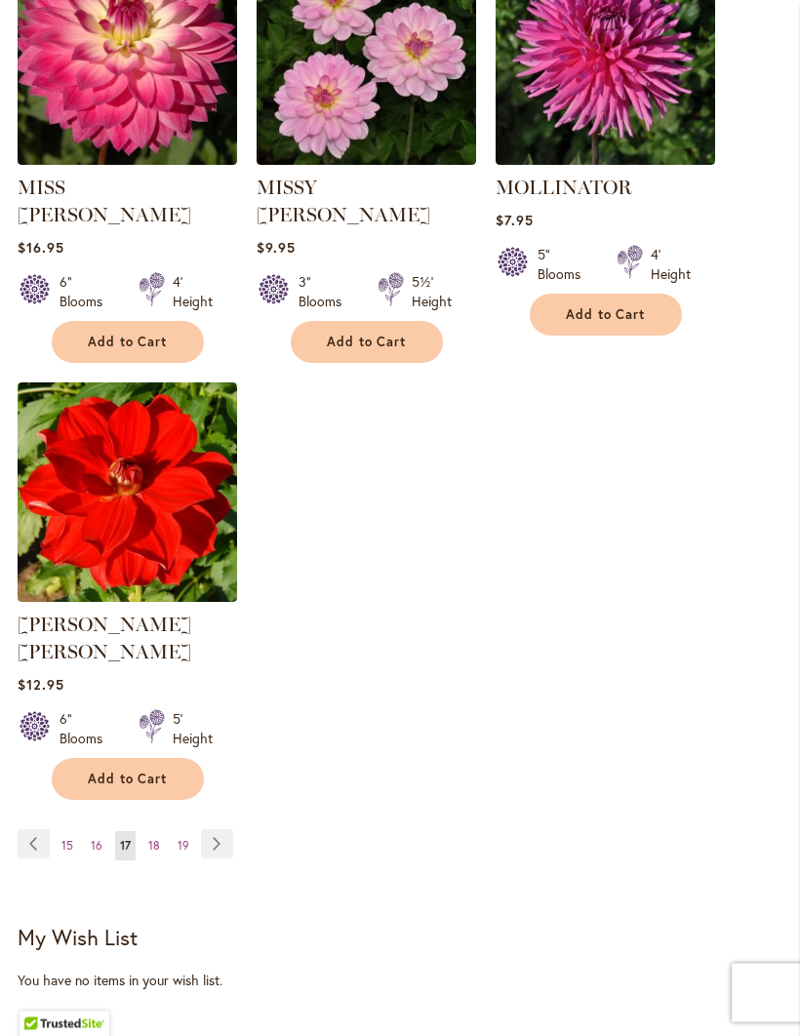
click at [162, 832] on link "Page 18" at bounding box center [153, 846] width 21 height 29
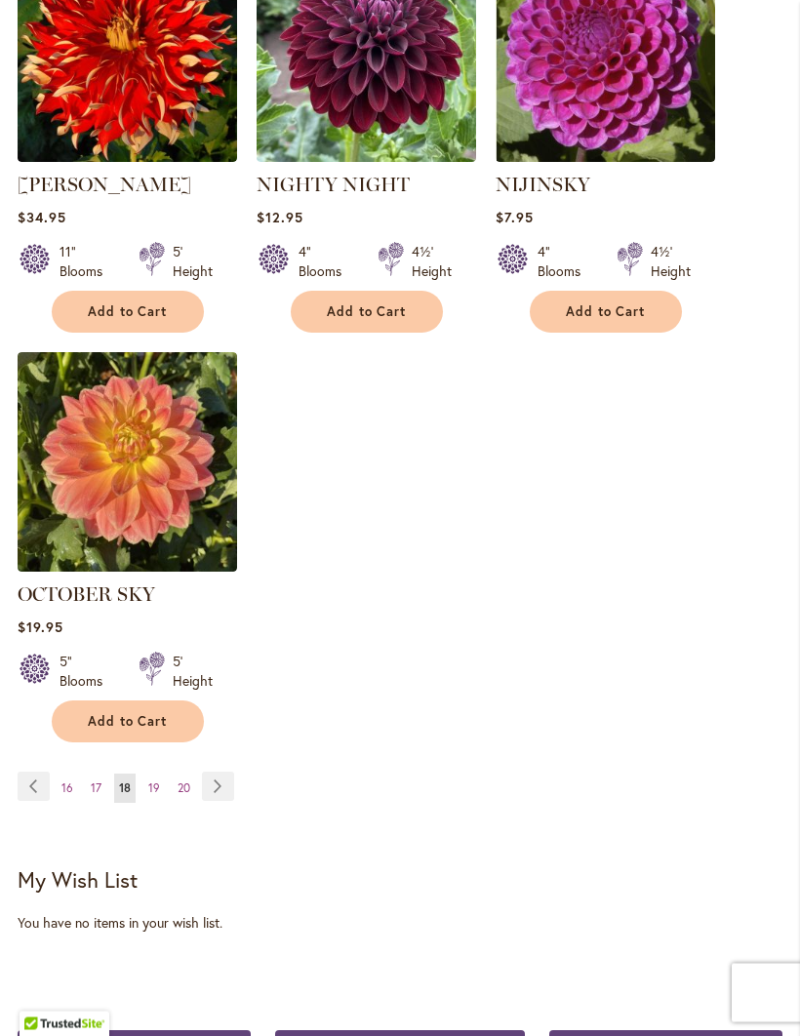
scroll to position [2492, 0]
click at [155, 795] on span "19" at bounding box center [154, 787] width 12 height 15
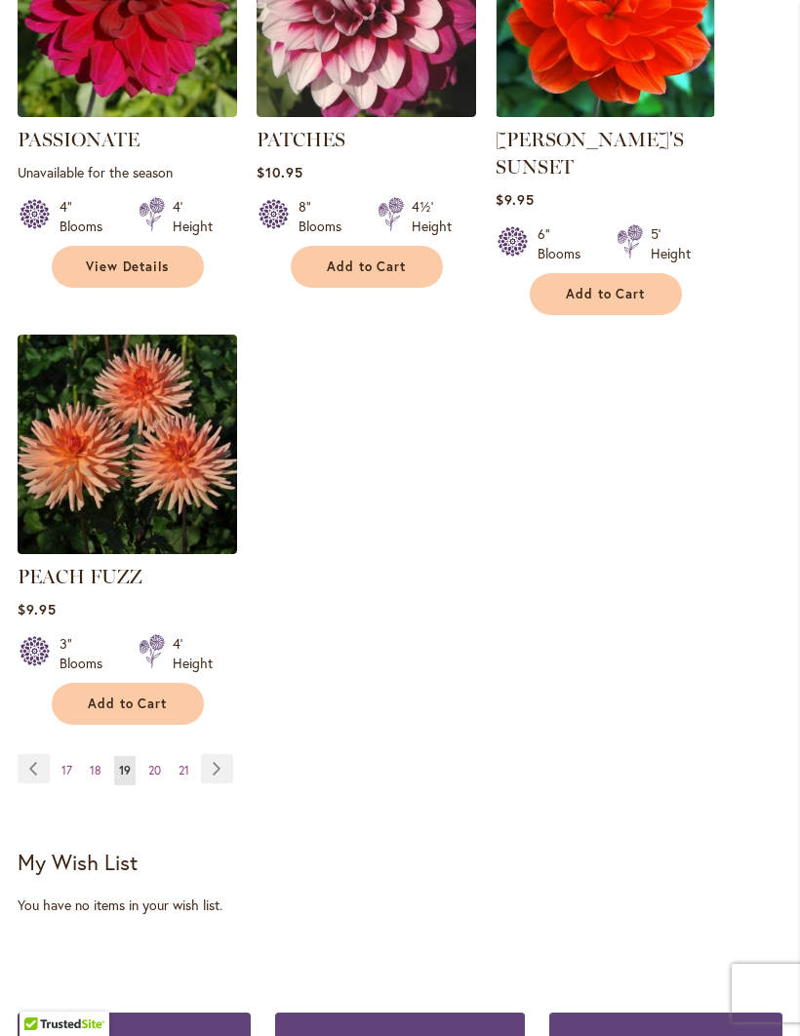
scroll to position [2566, 0]
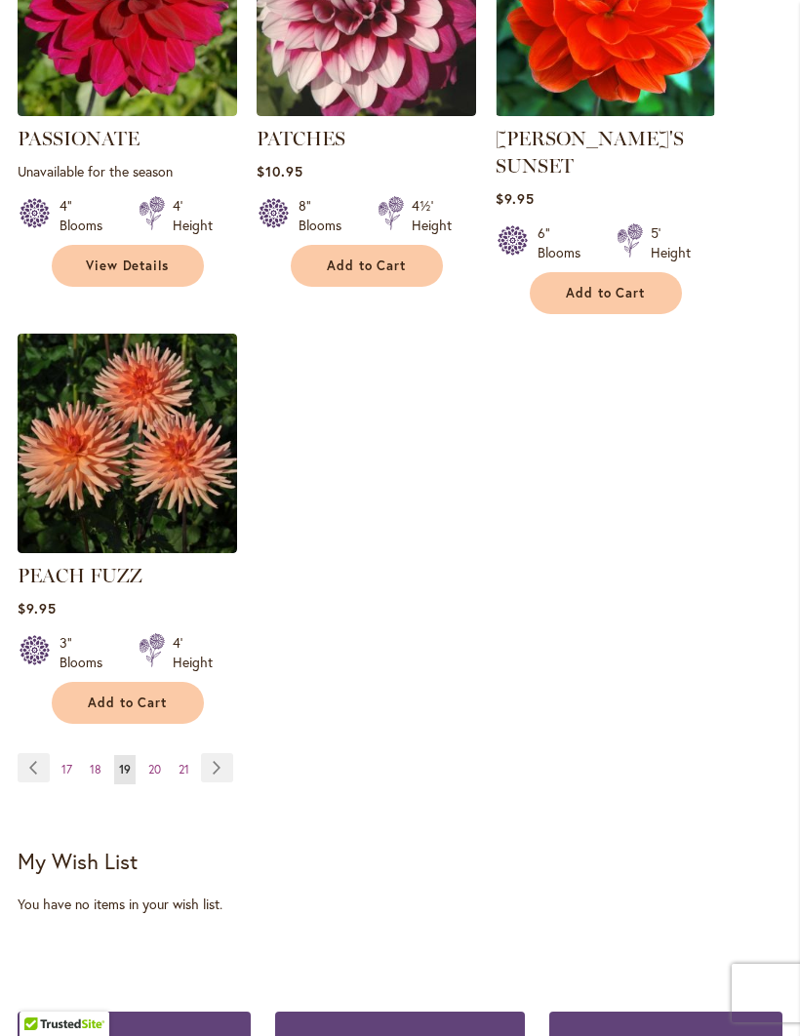
click at [166, 758] on link "Page 20" at bounding box center [154, 769] width 22 height 29
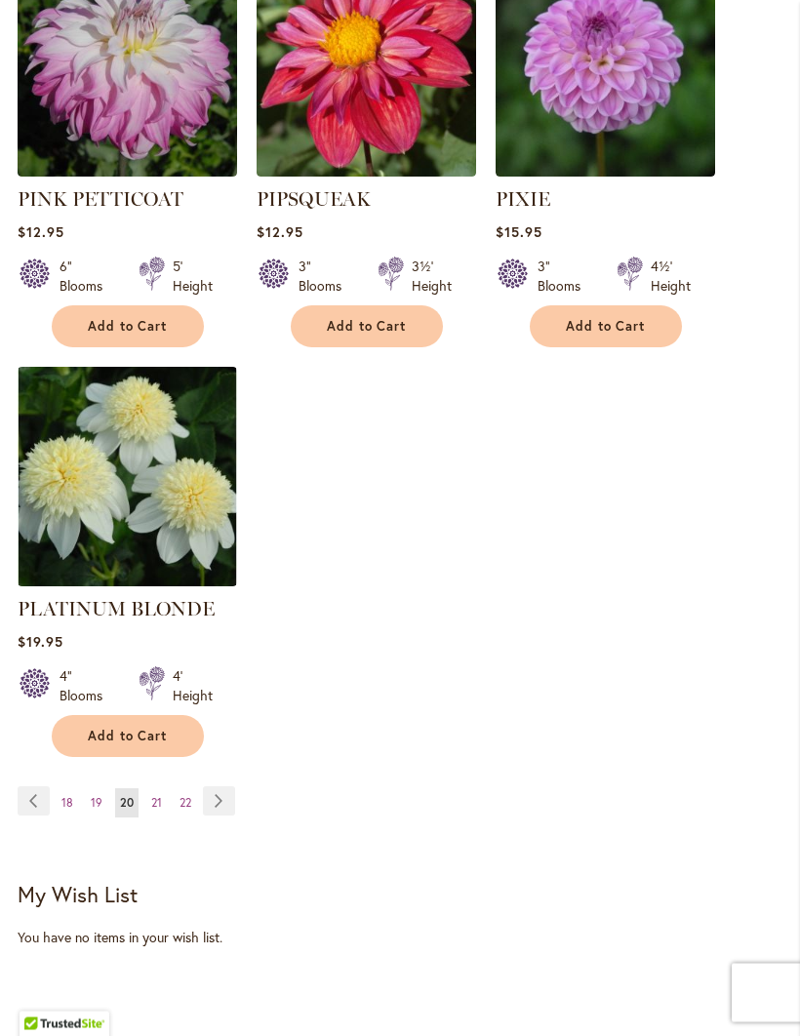
scroll to position [2584, 0]
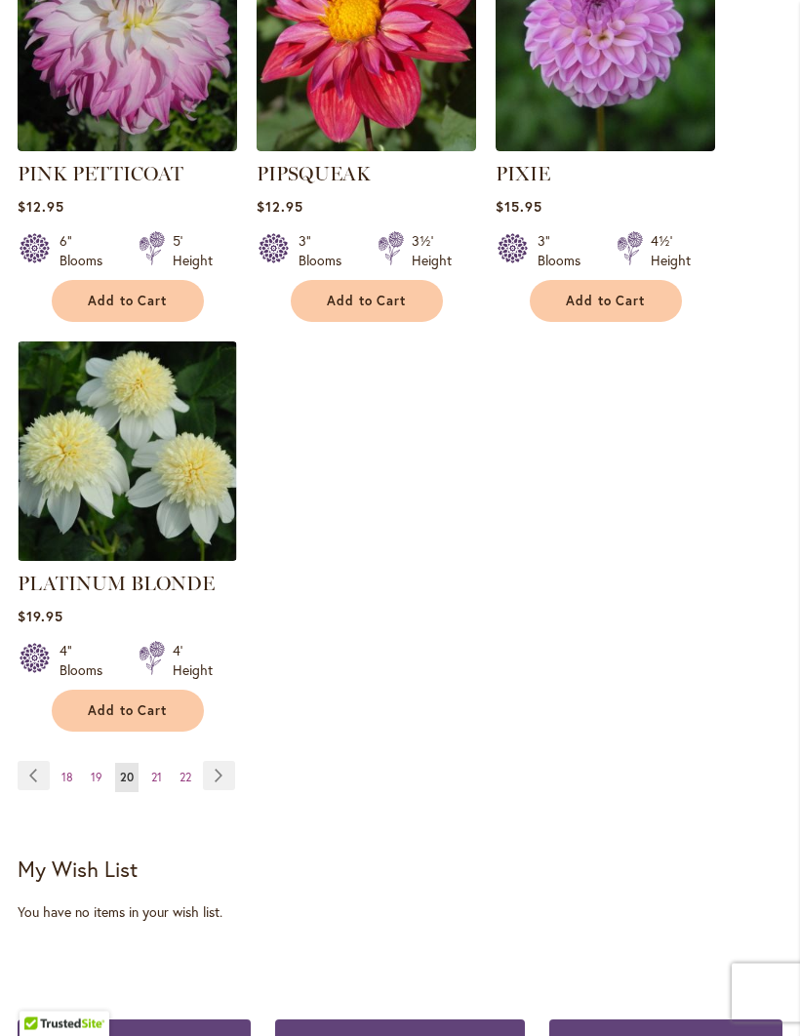
click at [166, 764] on link "Page 21" at bounding box center [156, 778] width 20 height 29
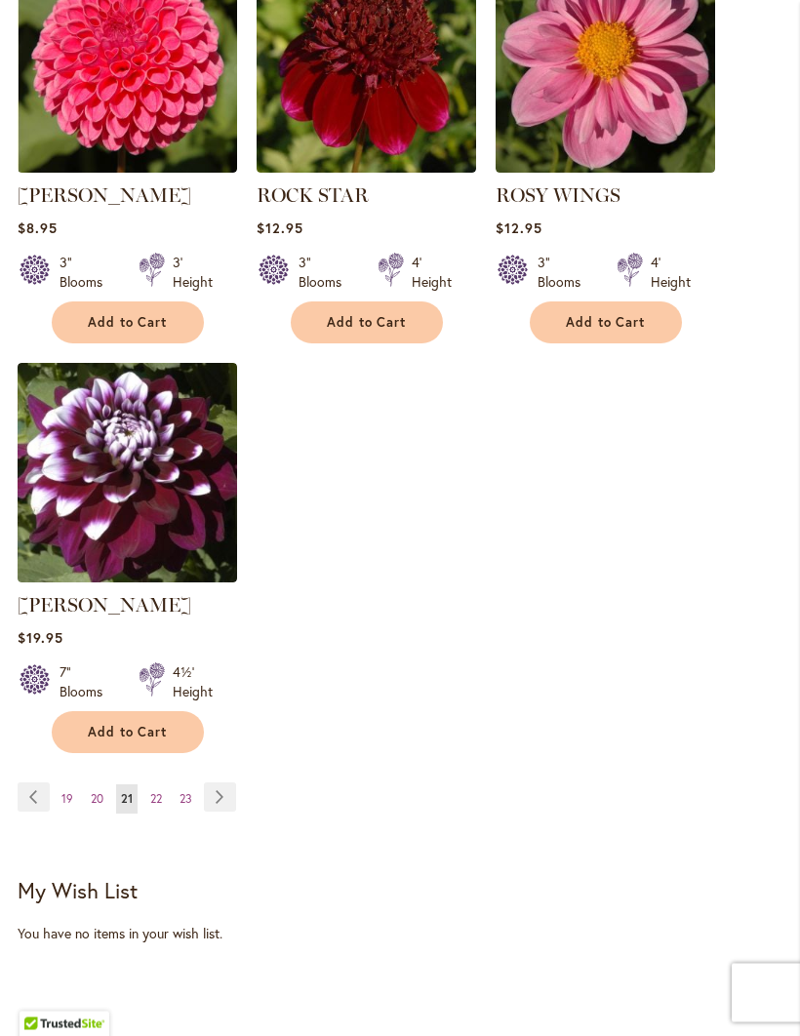
scroll to position [2566, 0]
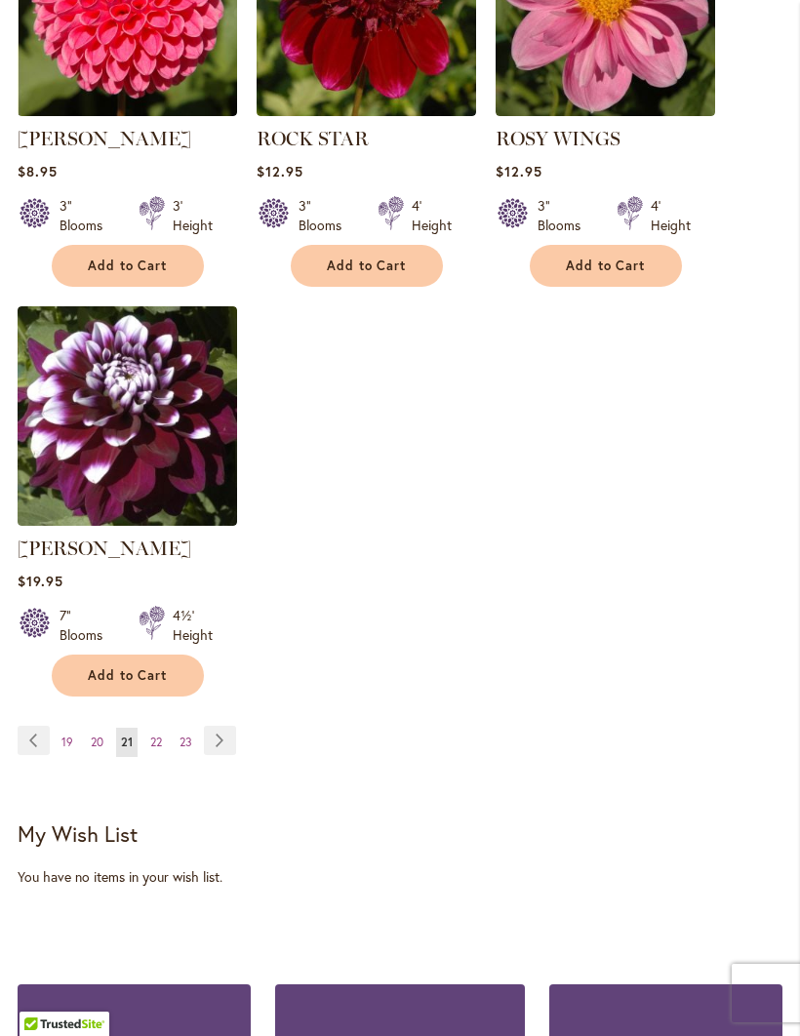
click at [163, 753] on link "Page 22" at bounding box center [155, 741] width 21 height 29
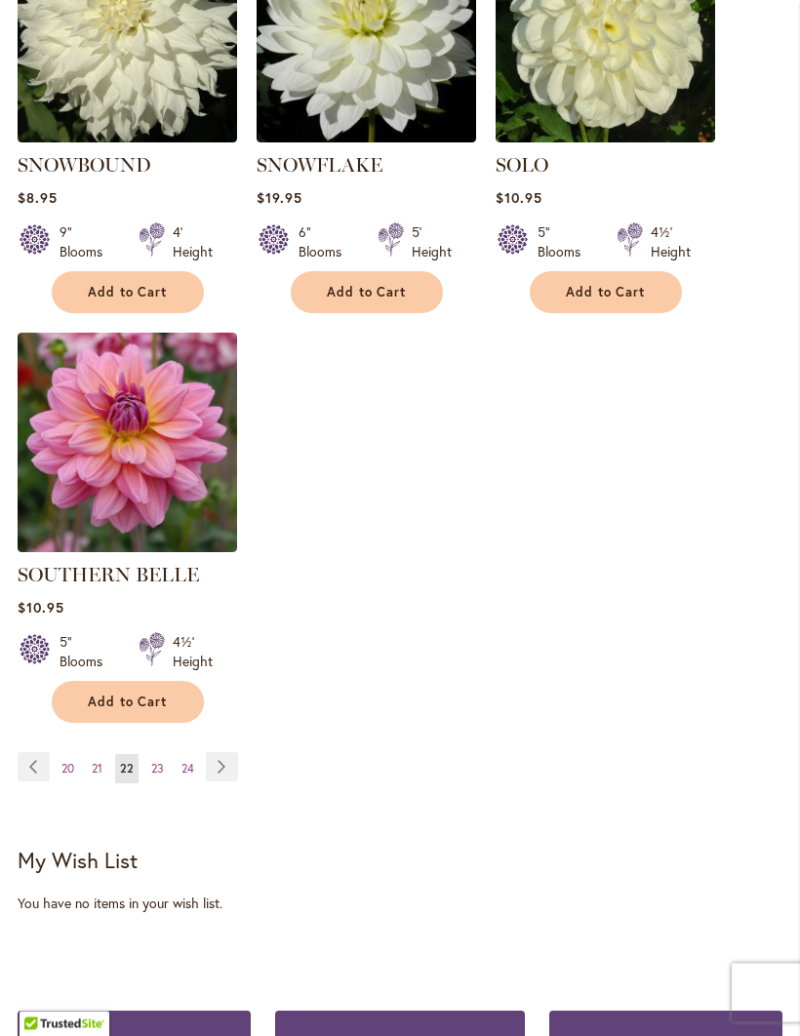
scroll to position [2540, 0]
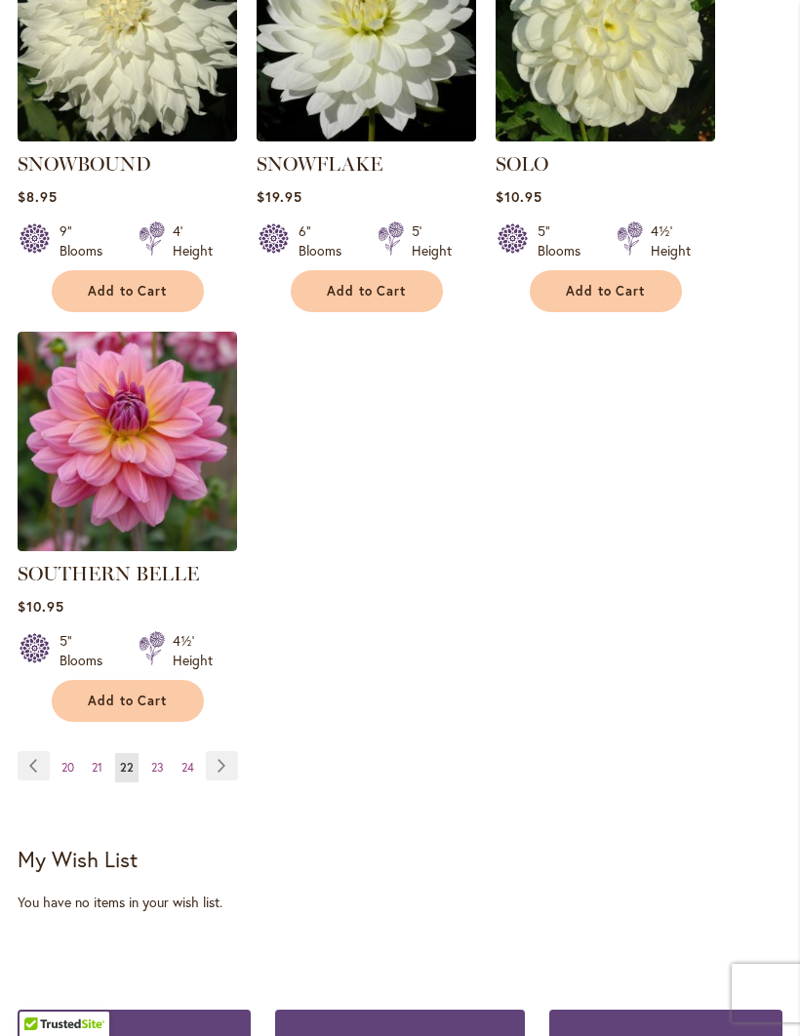
click at [163, 760] on span "23" at bounding box center [157, 767] width 13 height 15
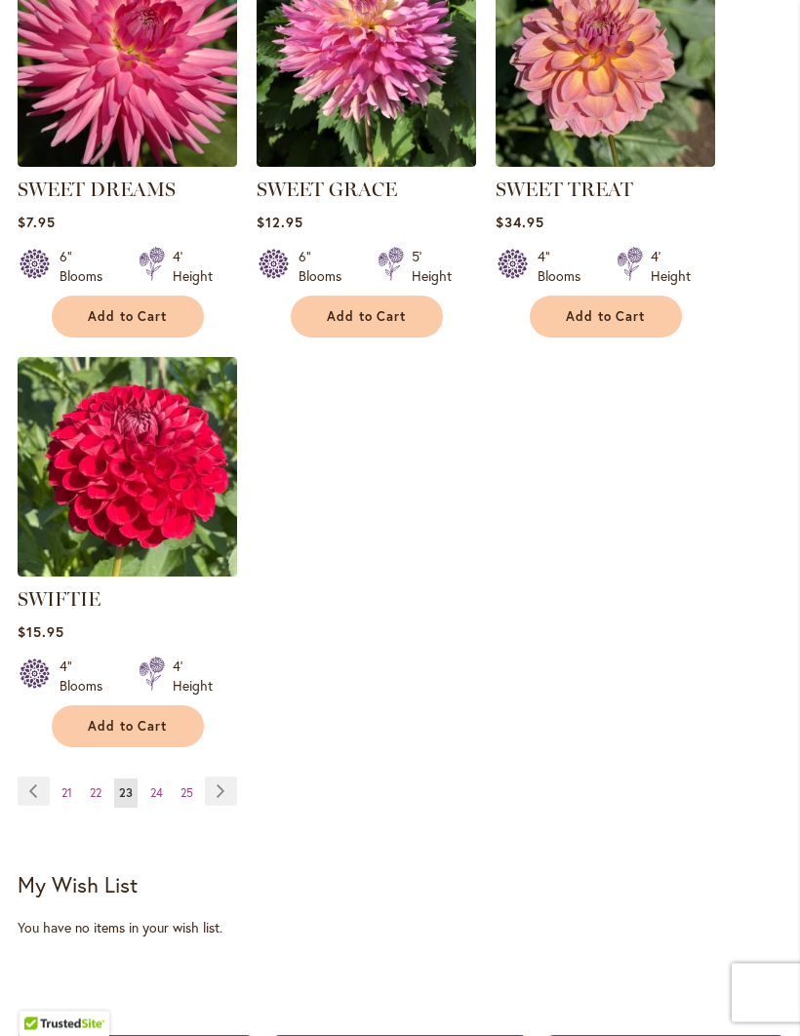
scroll to position [2520, 0]
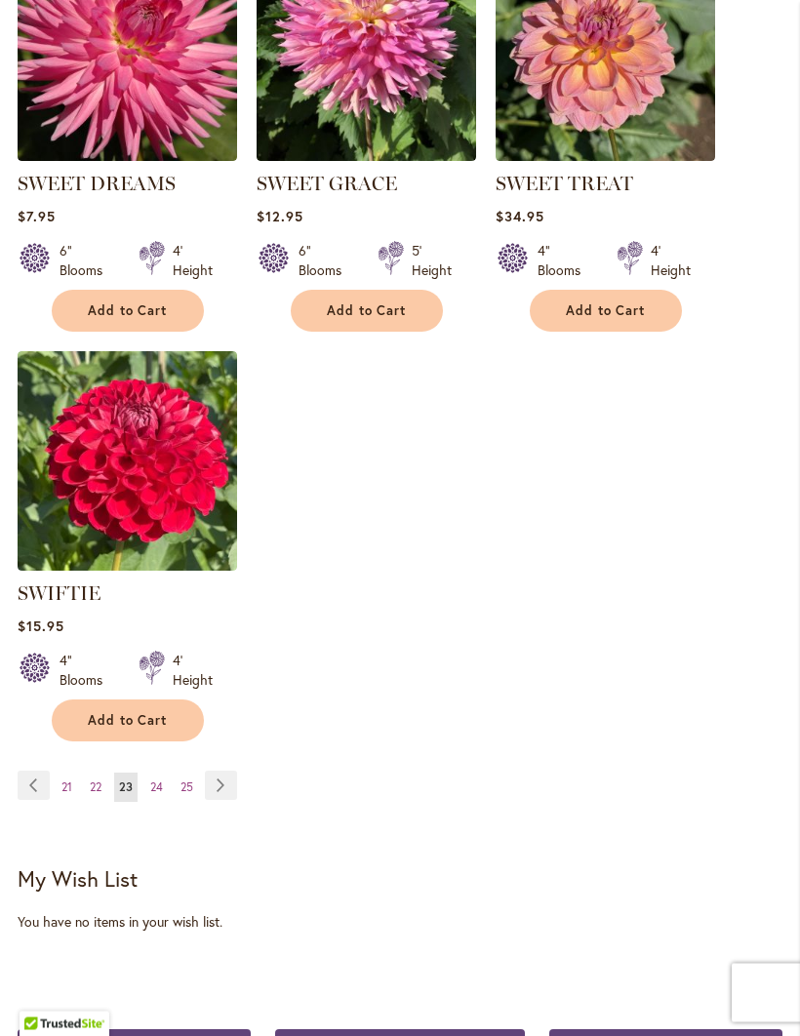
click at [168, 803] on link "Page 24" at bounding box center [156, 787] width 22 height 29
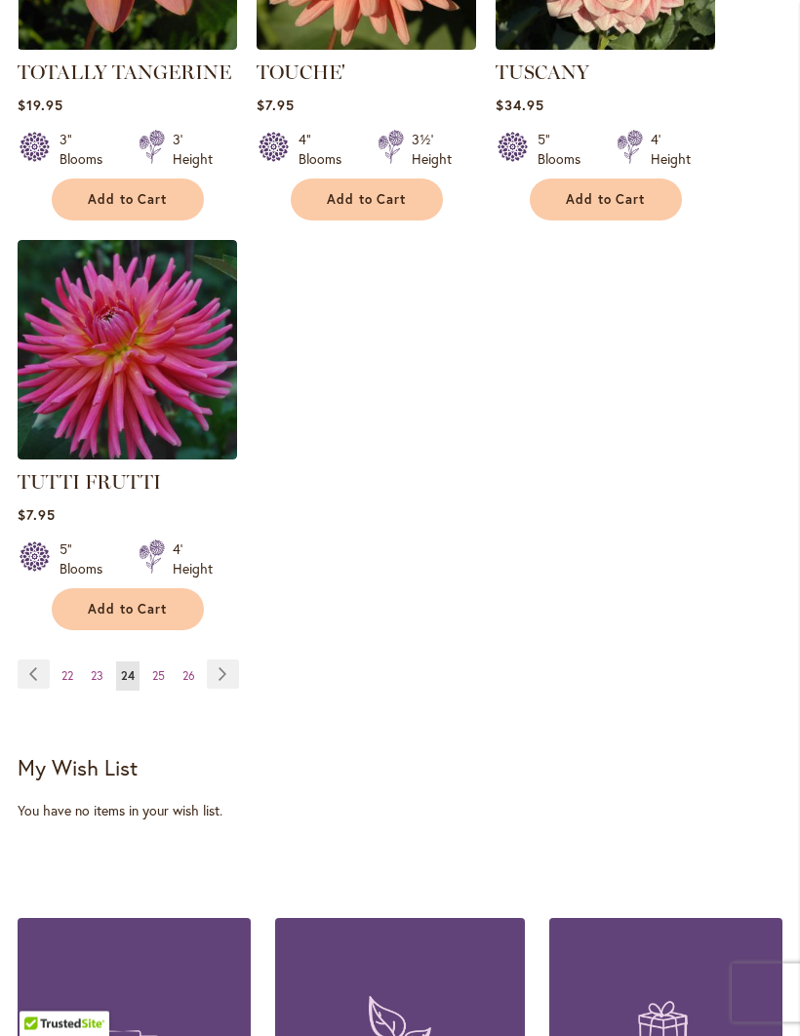
scroll to position [2637, 0]
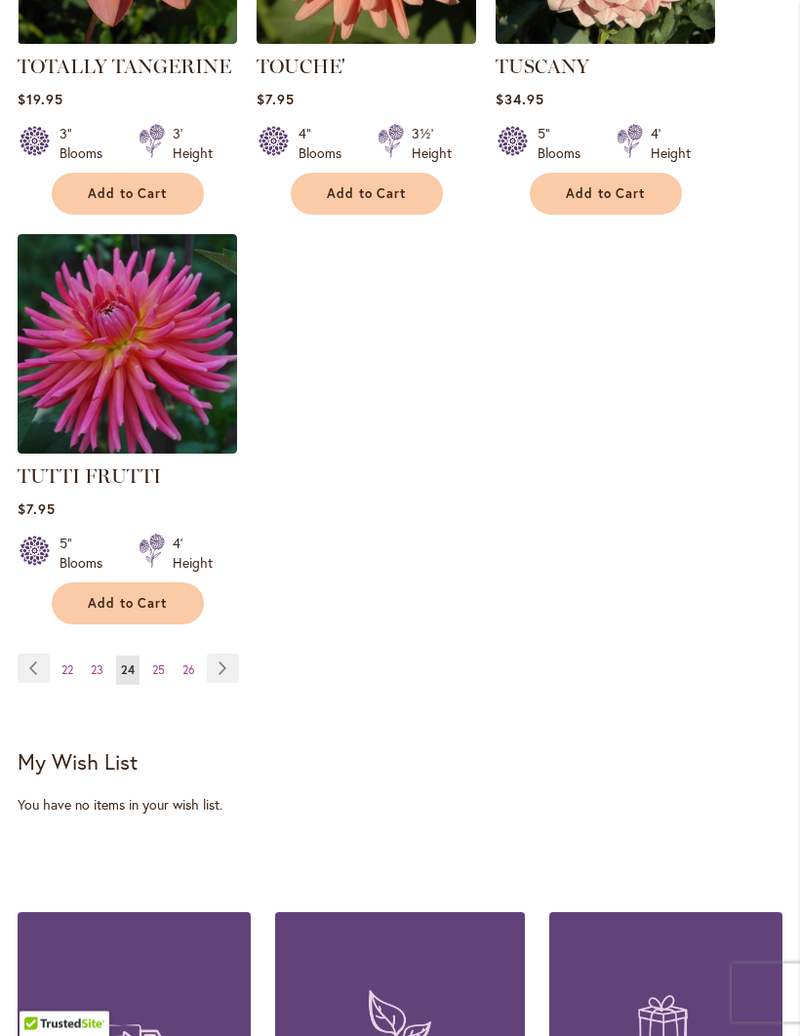
click at [165, 672] on link "Page 25" at bounding box center [158, 670] width 22 height 29
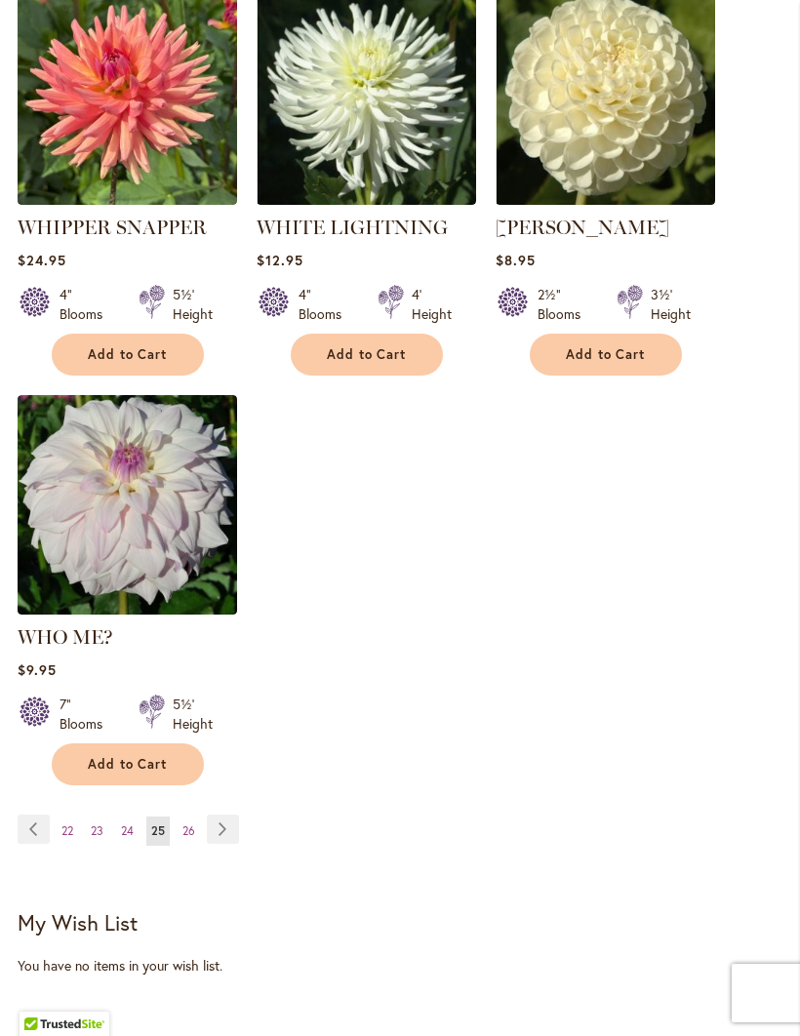
scroll to position [2502, 0]
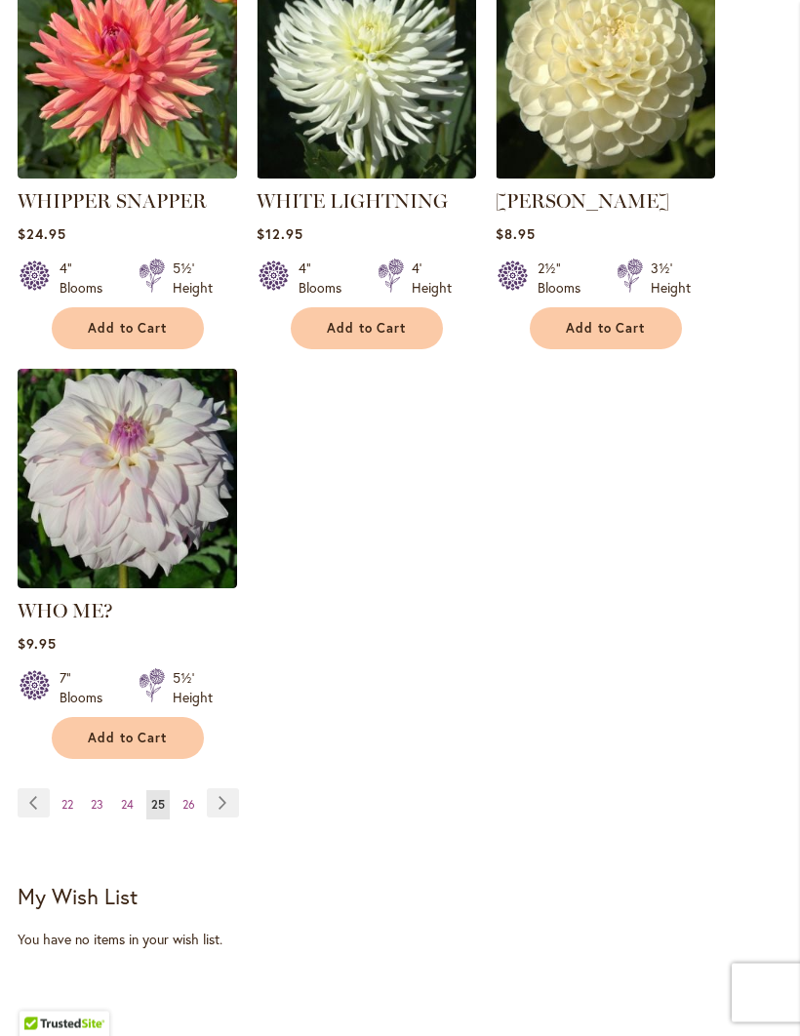
click at [198, 793] on link "Page 26" at bounding box center [188, 805] width 22 height 29
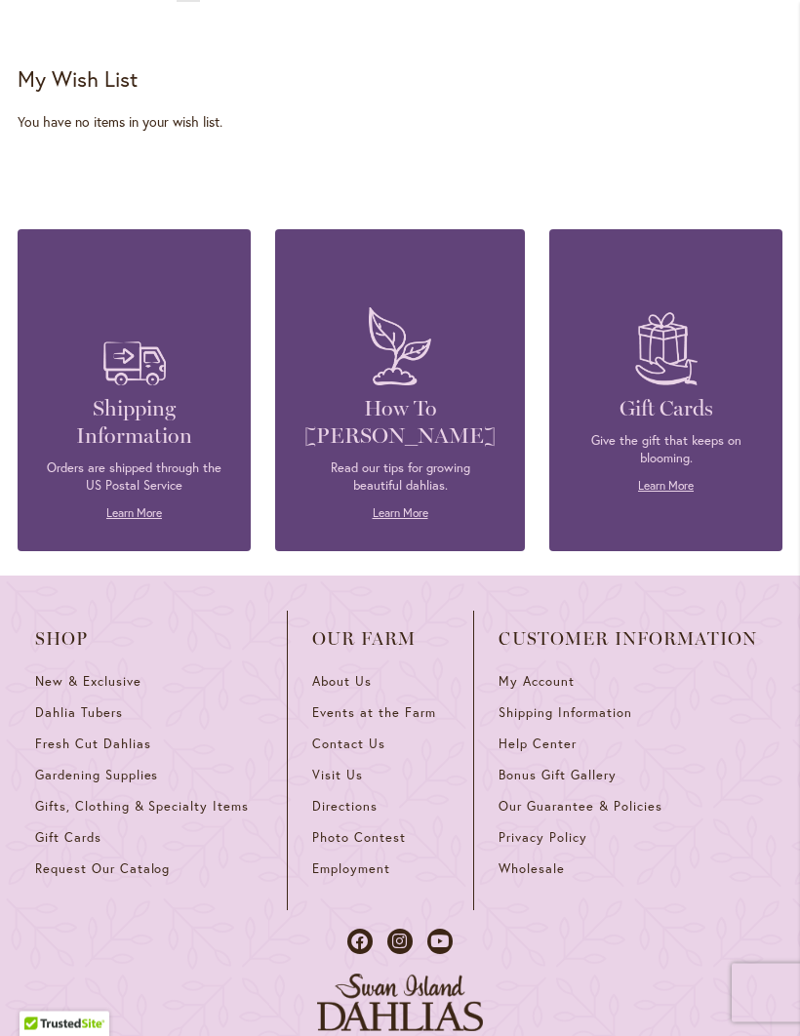
scroll to position [2476, 0]
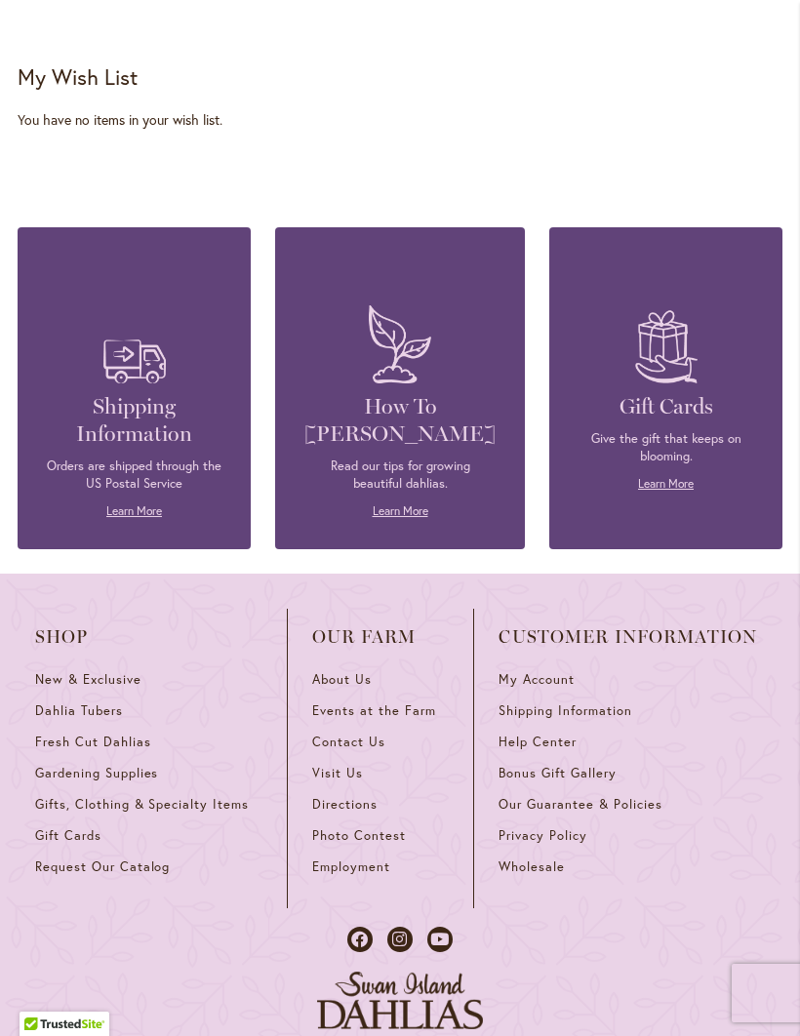
click at [606, 719] on span "Shipping Information" at bounding box center [564, 710] width 133 height 17
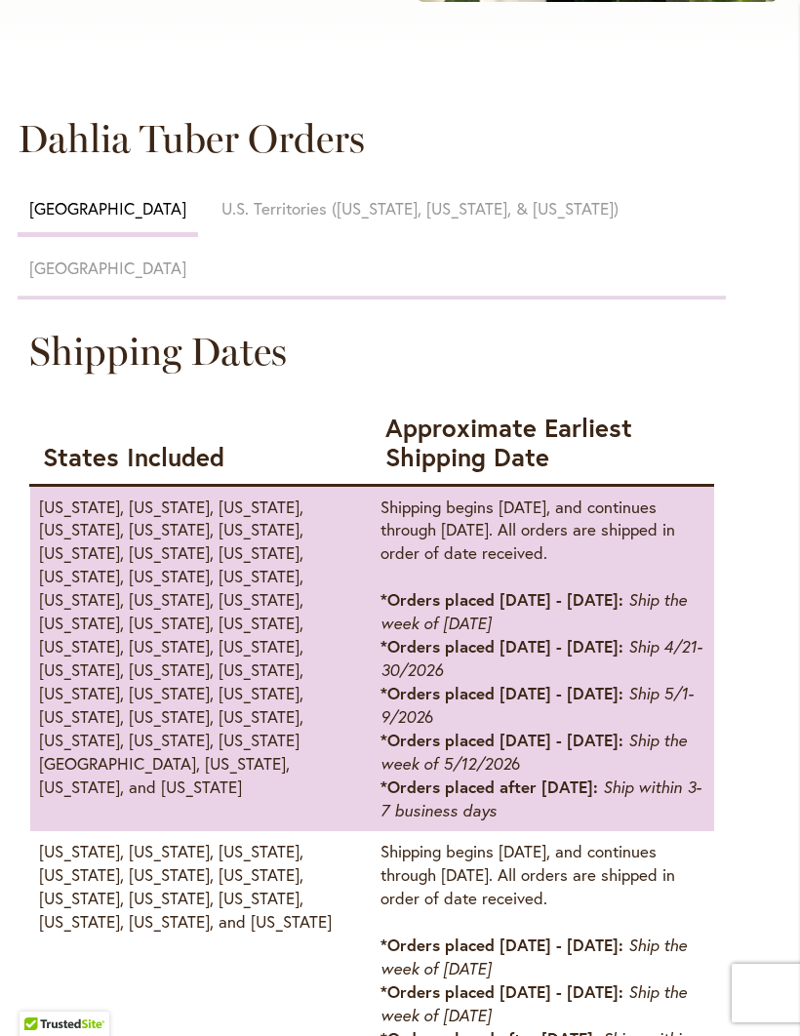
scroll to position [829, 0]
click at [186, 257] on span "[GEOGRAPHIC_DATA]" at bounding box center [107, 268] width 157 height 22
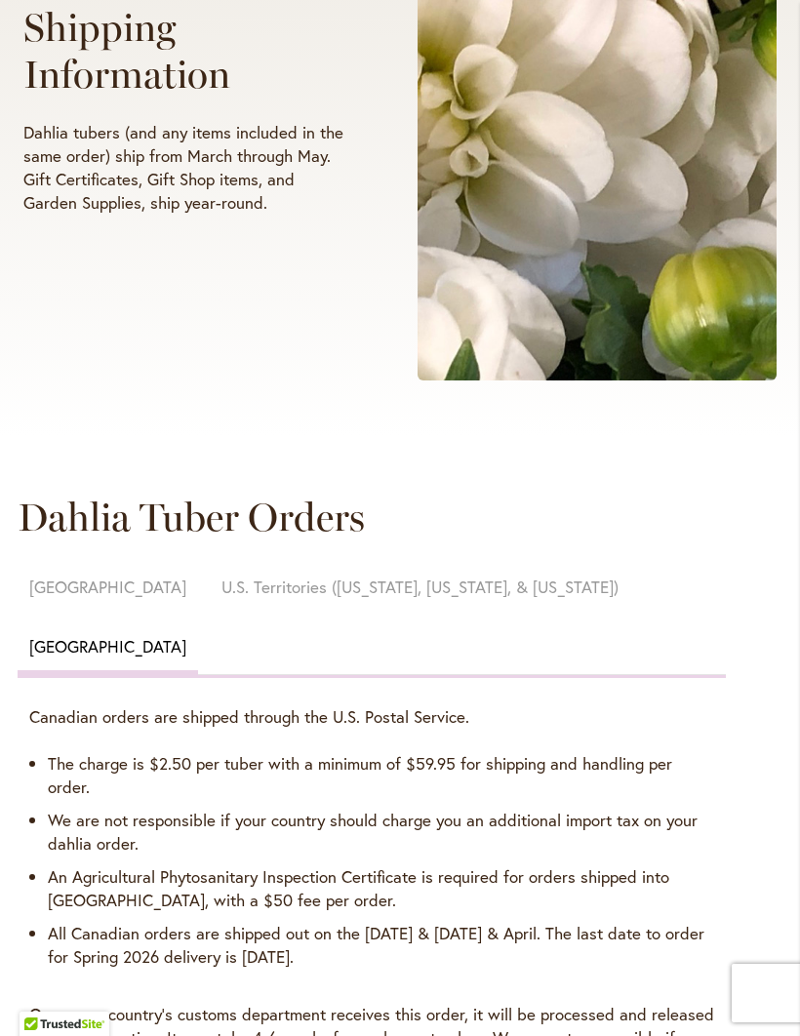
scroll to position [451, 0]
